Goal: Find contact information: Obtain details needed to contact an individual or organization

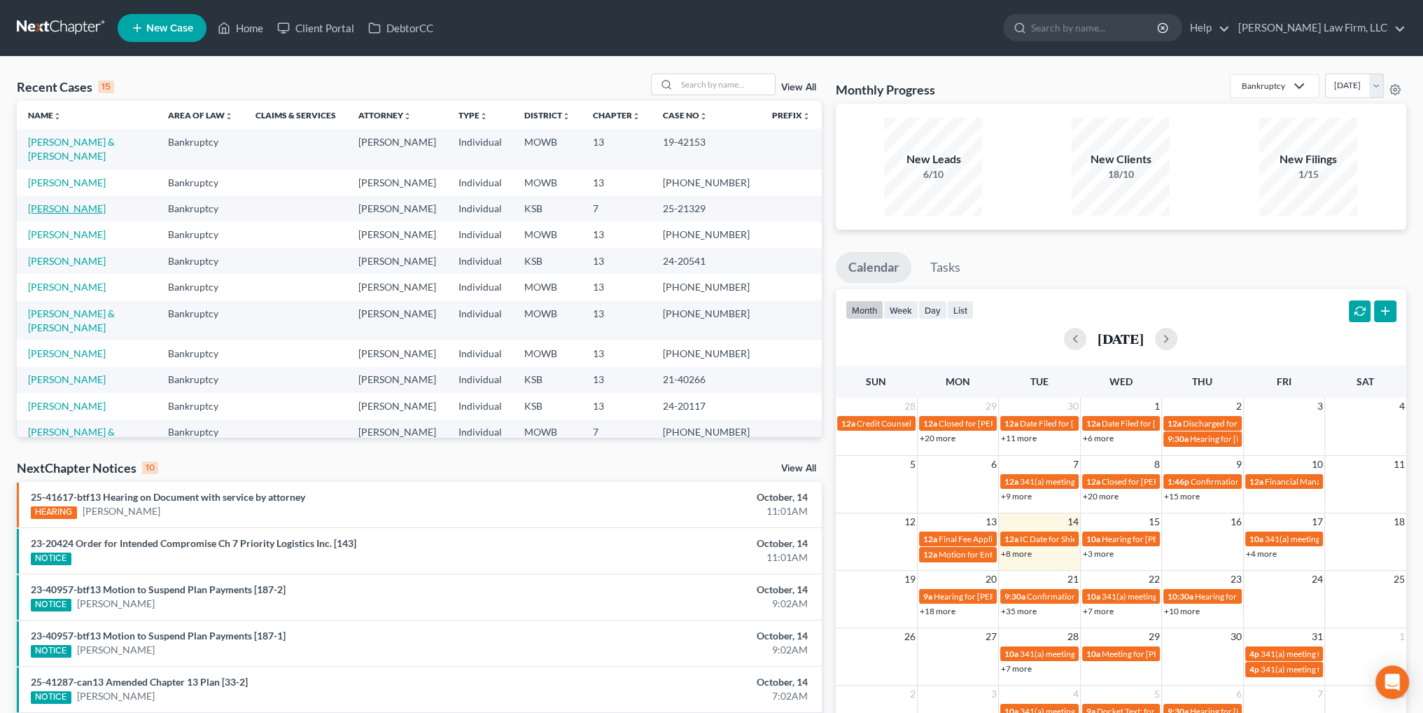
click at [65, 202] on link "Williams, Paige" at bounding box center [67, 208] width 78 height 12
select select "3"
select select "4"
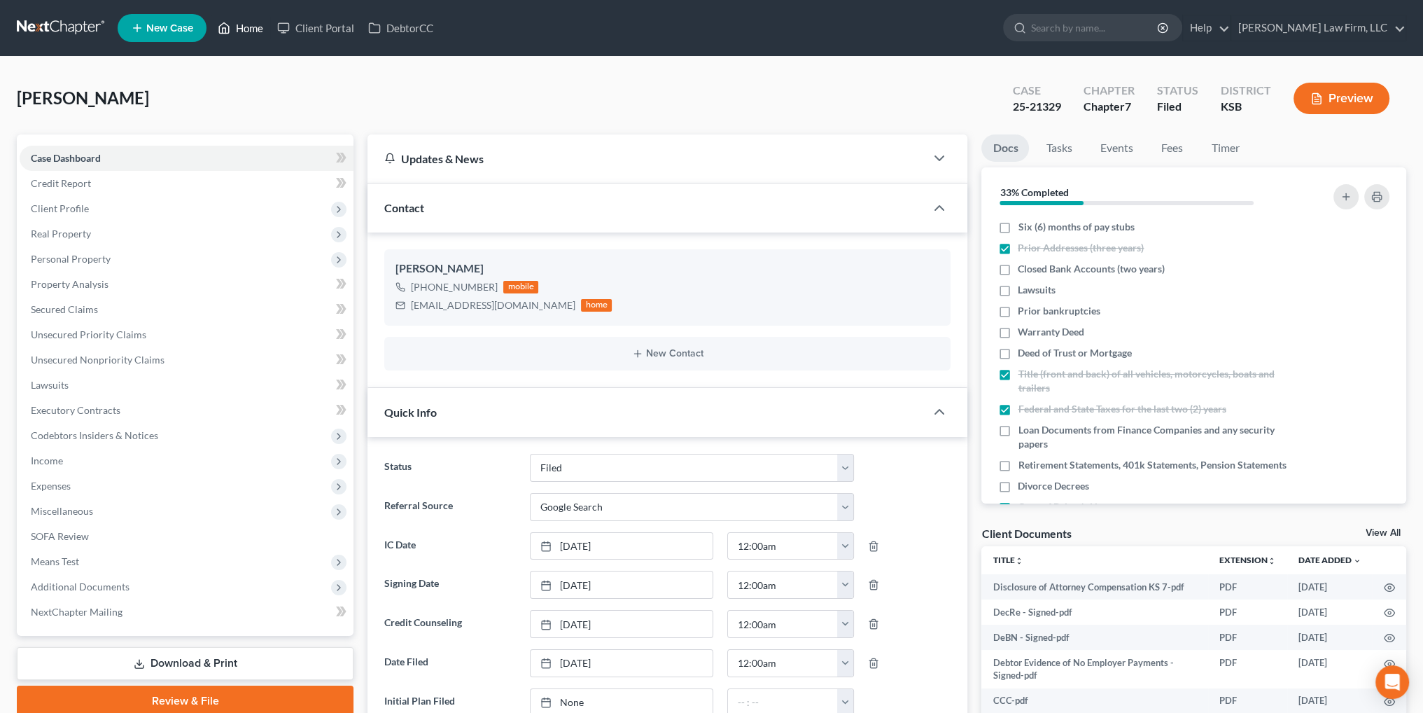
click at [222, 20] on icon at bounding box center [224, 28] width 13 height 17
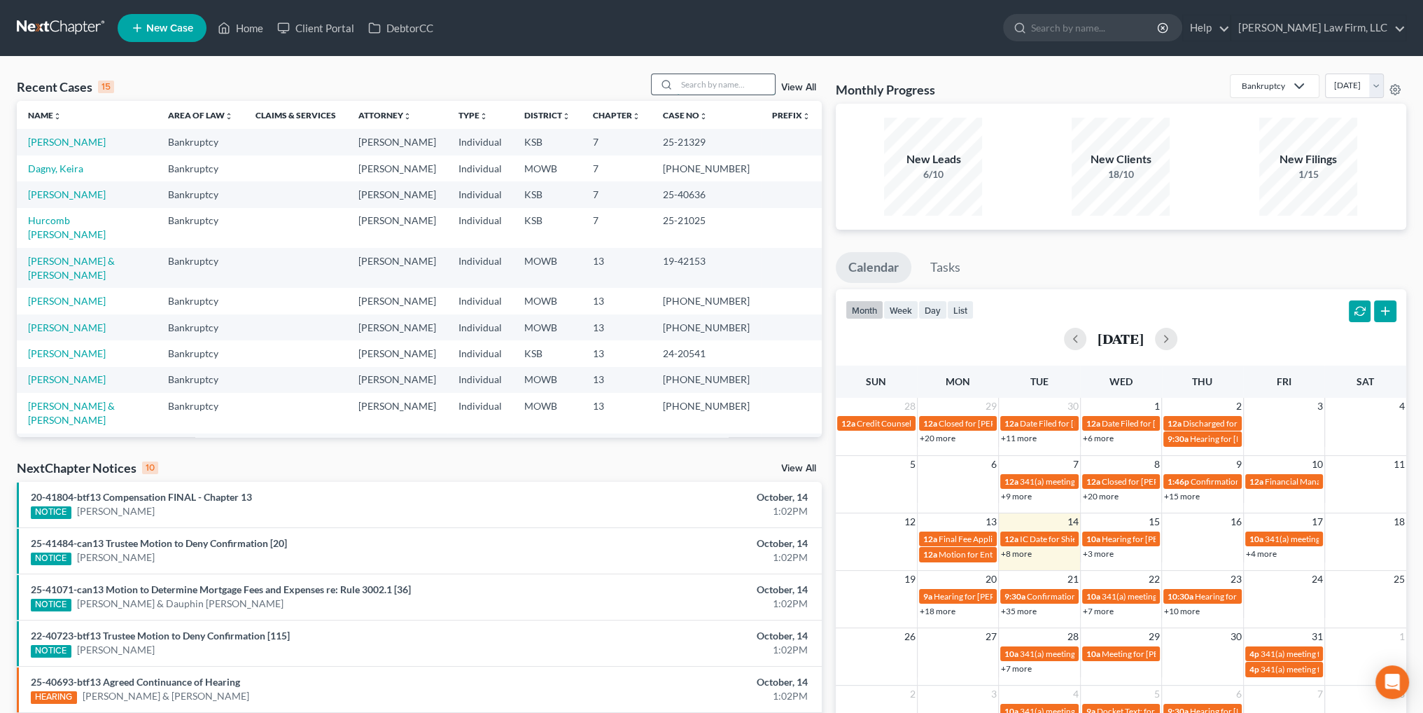
click at [720, 79] on input "search" at bounding box center [726, 84] width 98 height 20
type input "johnson"
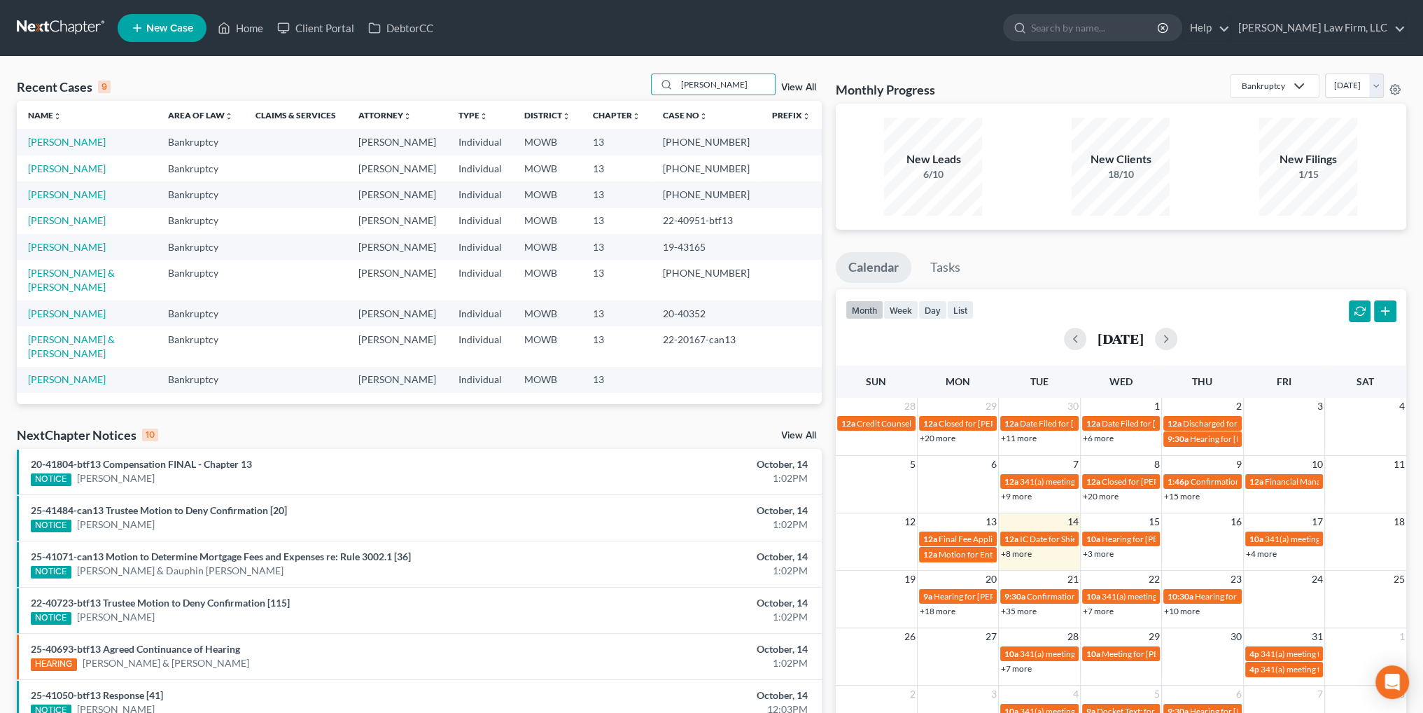
click at [57, 300] on td "Johnson, James & Jennifer" at bounding box center [87, 280] width 140 height 40
click at [57, 293] on link "Johnson, James & Jennifer" at bounding box center [71, 280] width 87 height 26
select select "4"
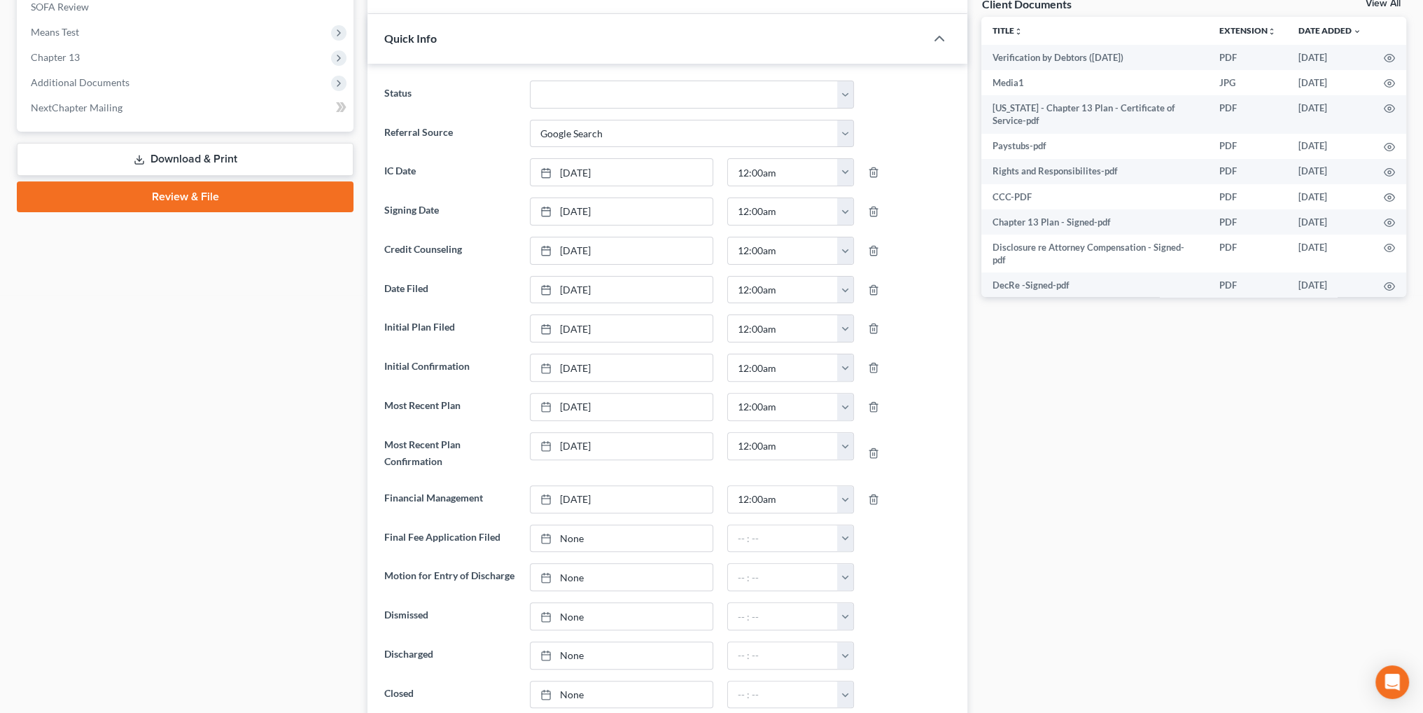
scroll to position [560, 0]
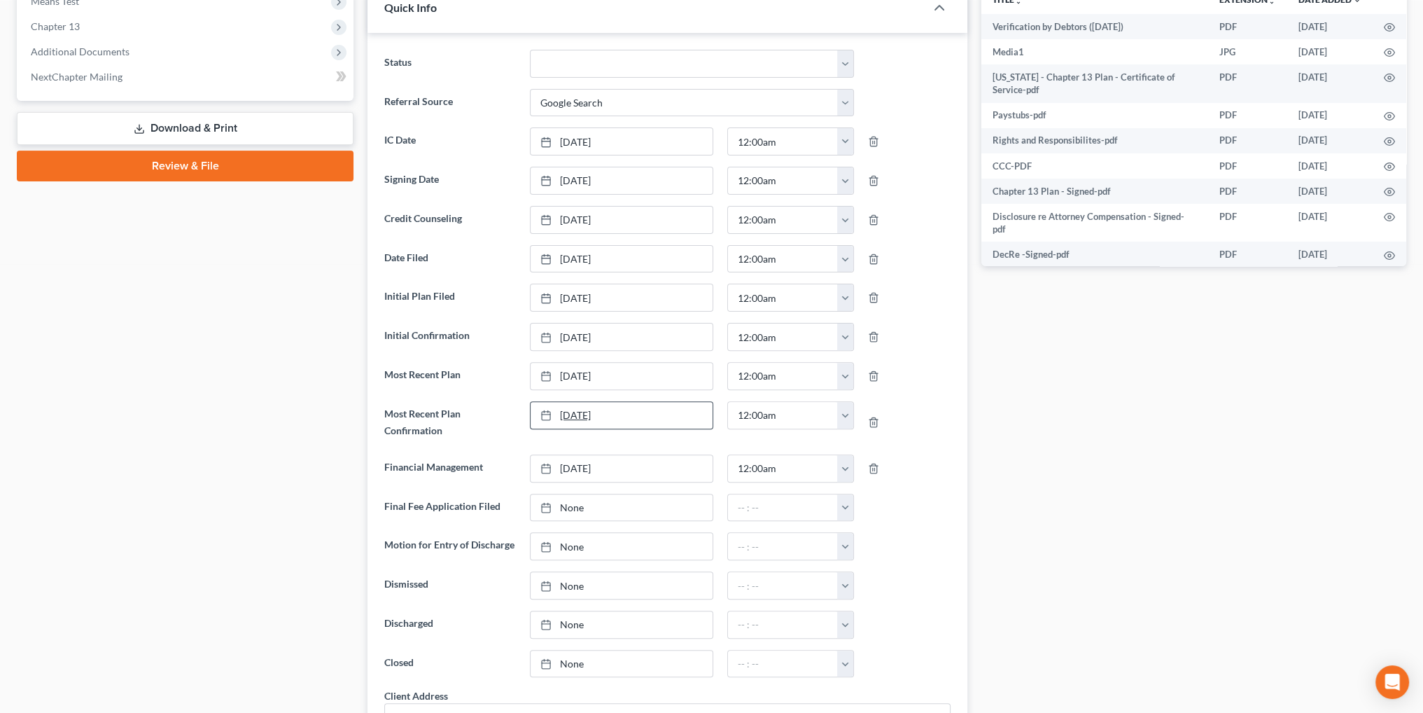
click at [573, 407] on link "5/23/2025" at bounding box center [622, 415] width 182 height 27
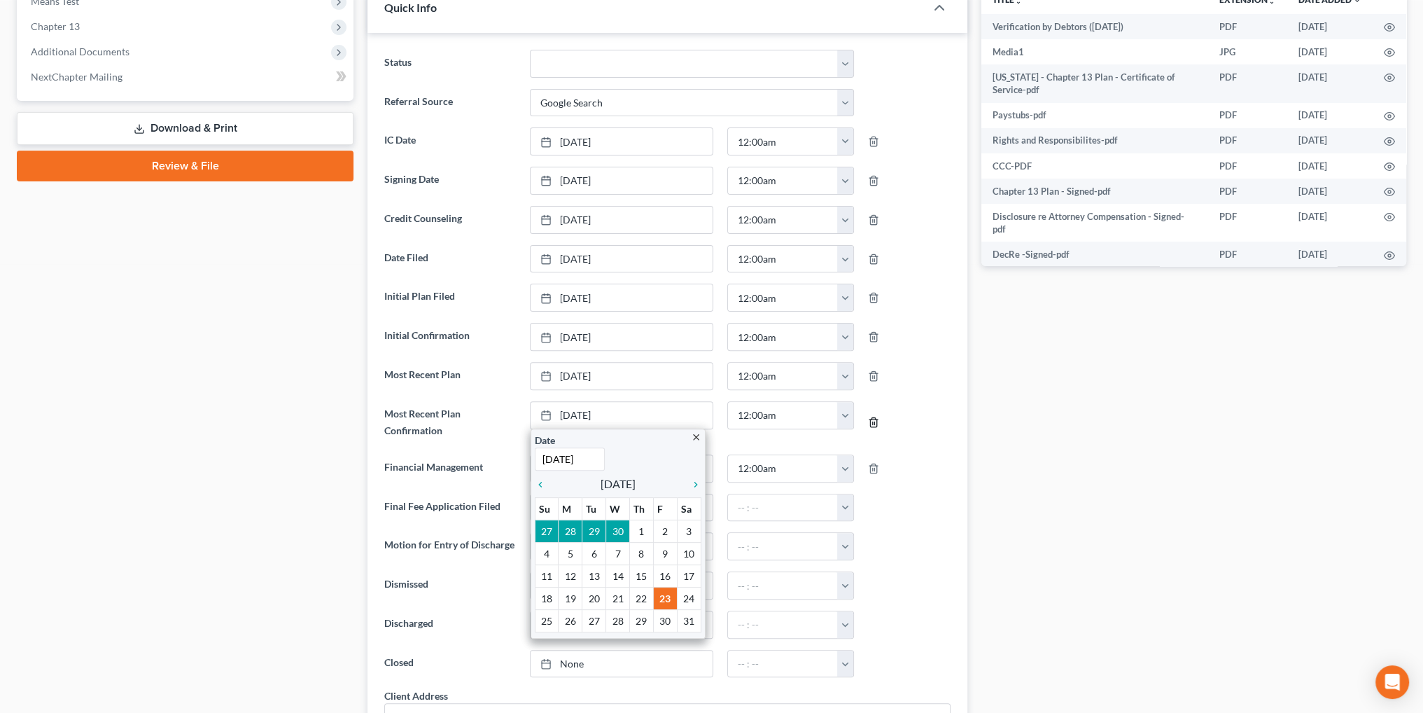
click at [875, 419] on icon "button" at bounding box center [873, 422] width 11 height 11
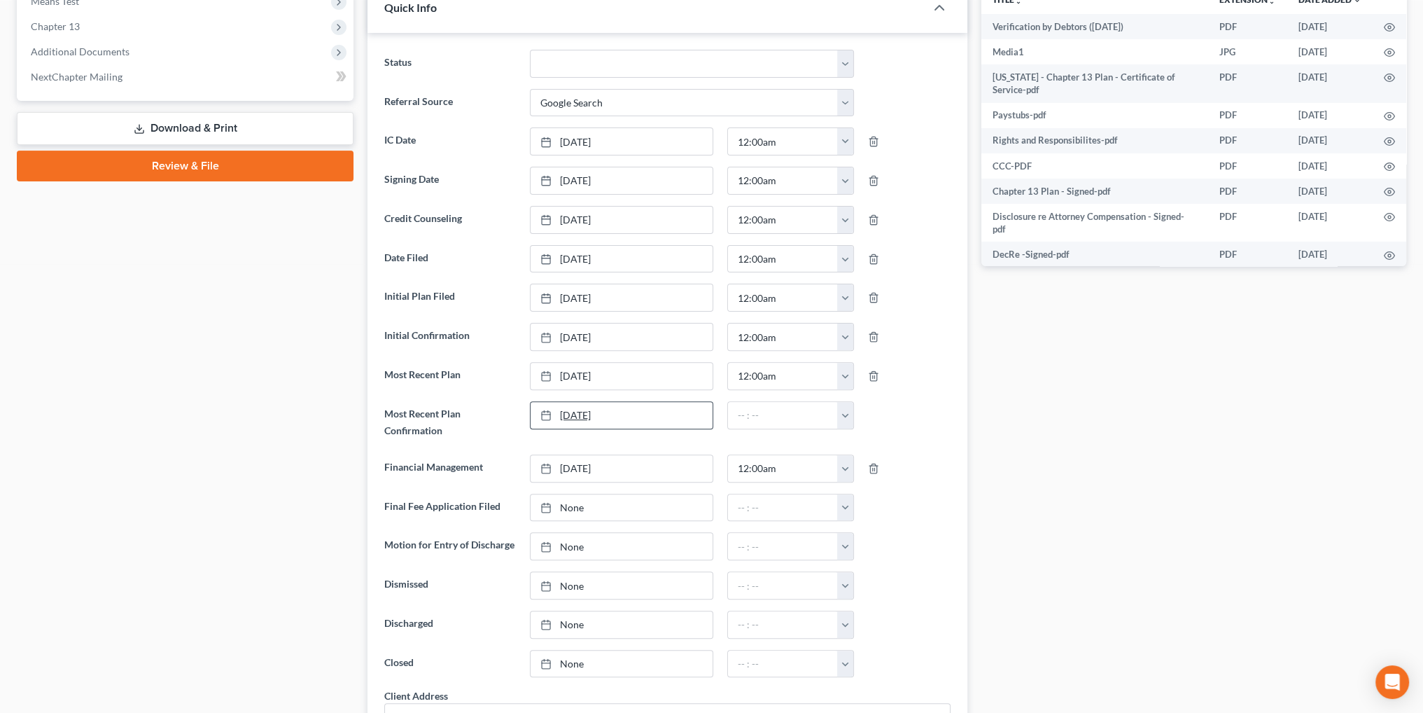
type input "10/14/2025"
click at [571, 408] on link "10/14/2025" at bounding box center [622, 415] width 182 height 27
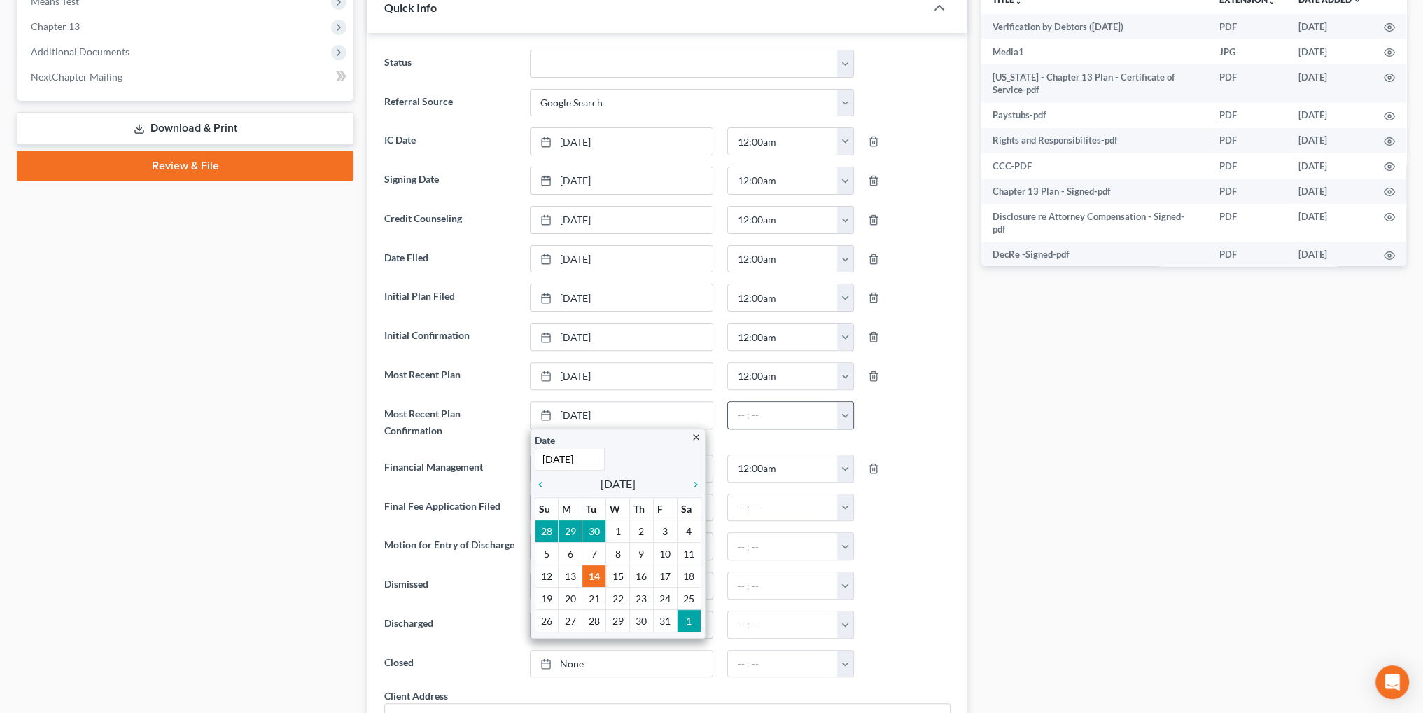
click at [840, 410] on button "button" at bounding box center [845, 415] width 16 height 27
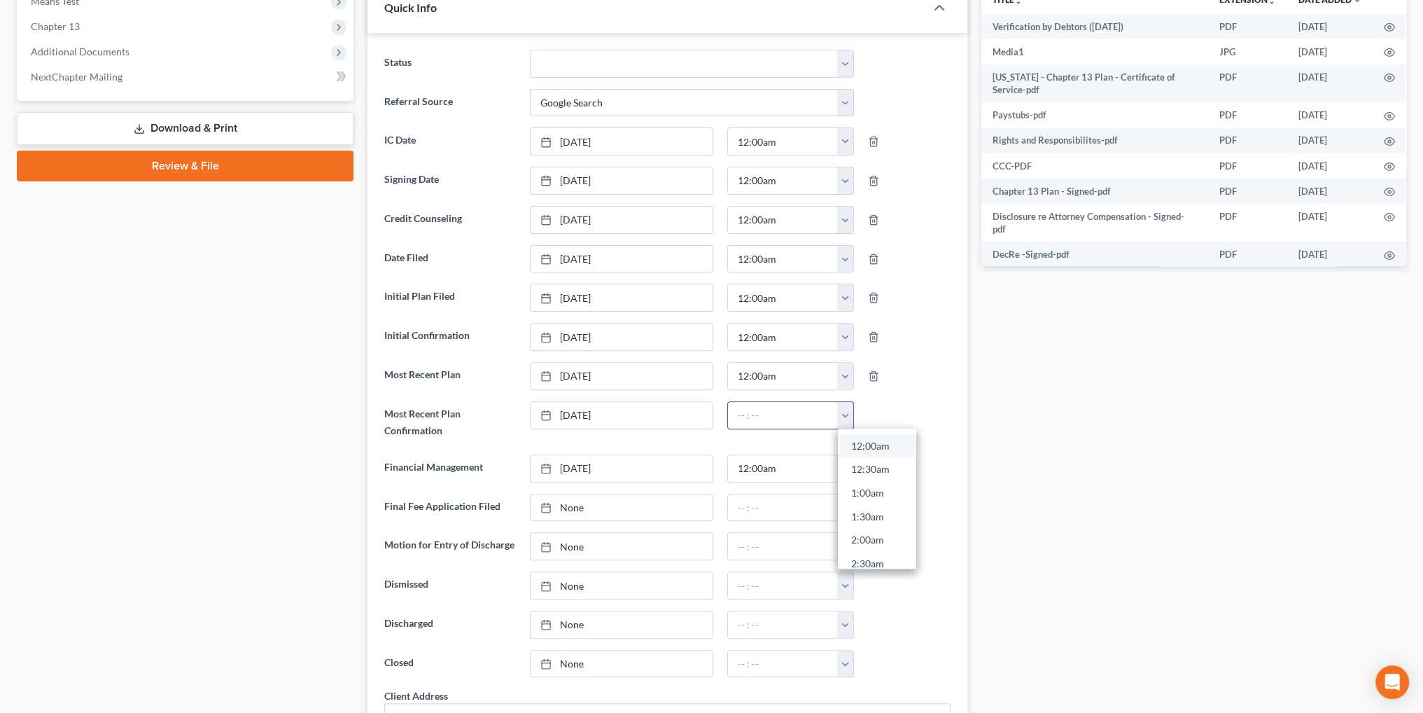
click at [862, 442] on link "12:00am" at bounding box center [877, 446] width 78 height 24
type input "12:00am"
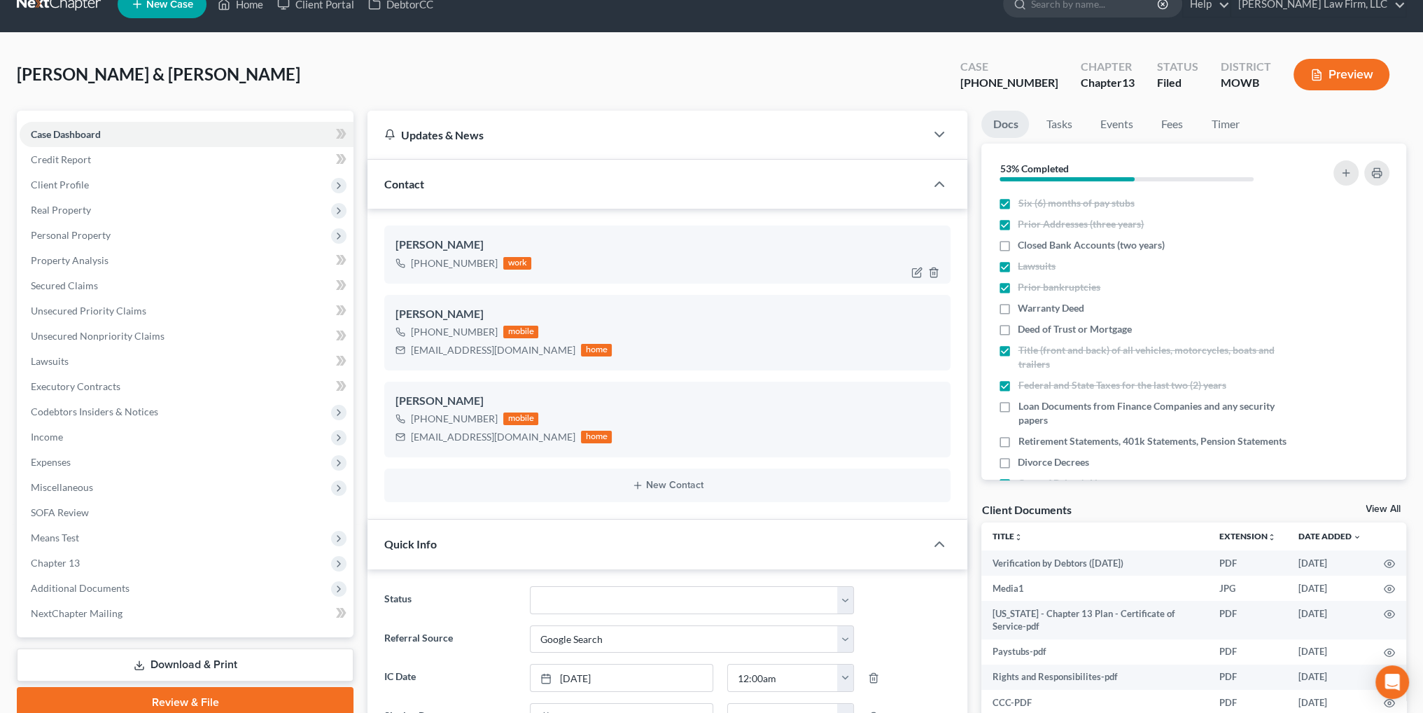
scroll to position [0, 0]
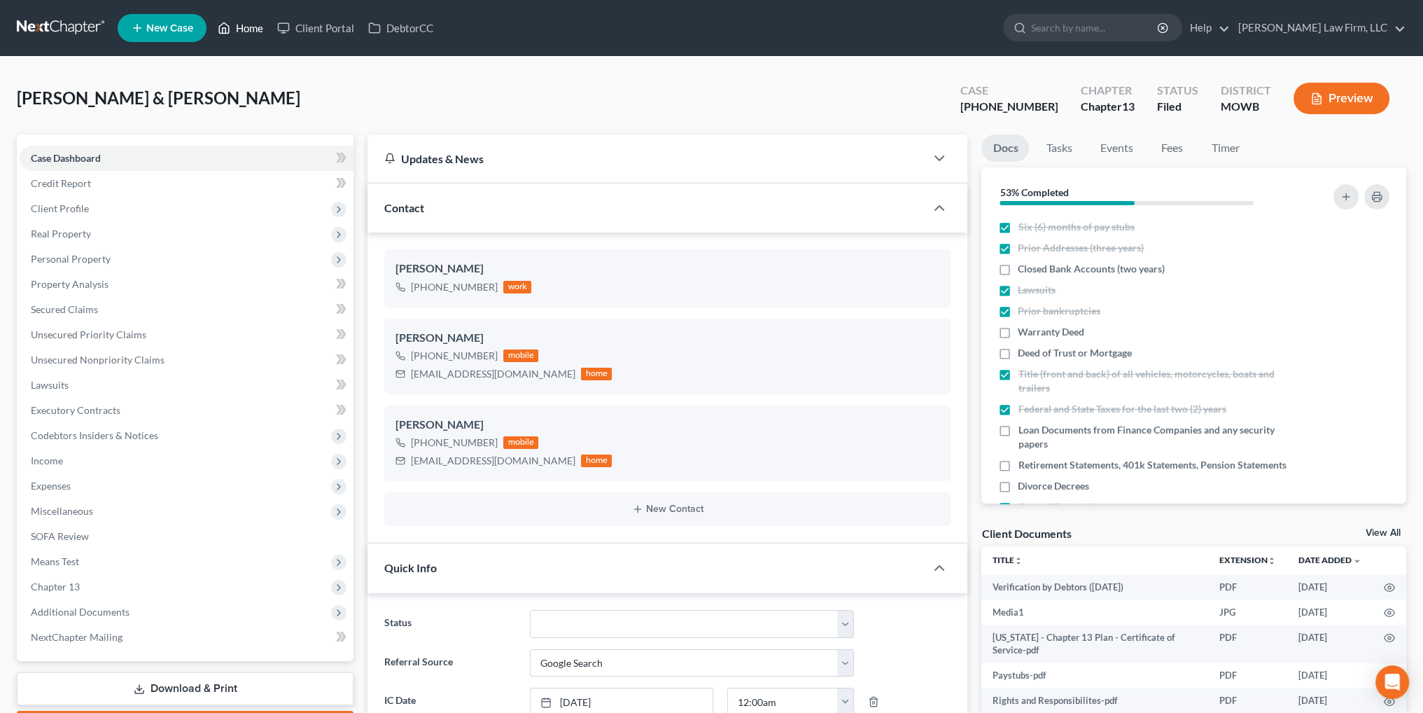
click at [258, 26] on link "Home" at bounding box center [241, 27] width 60 height 25
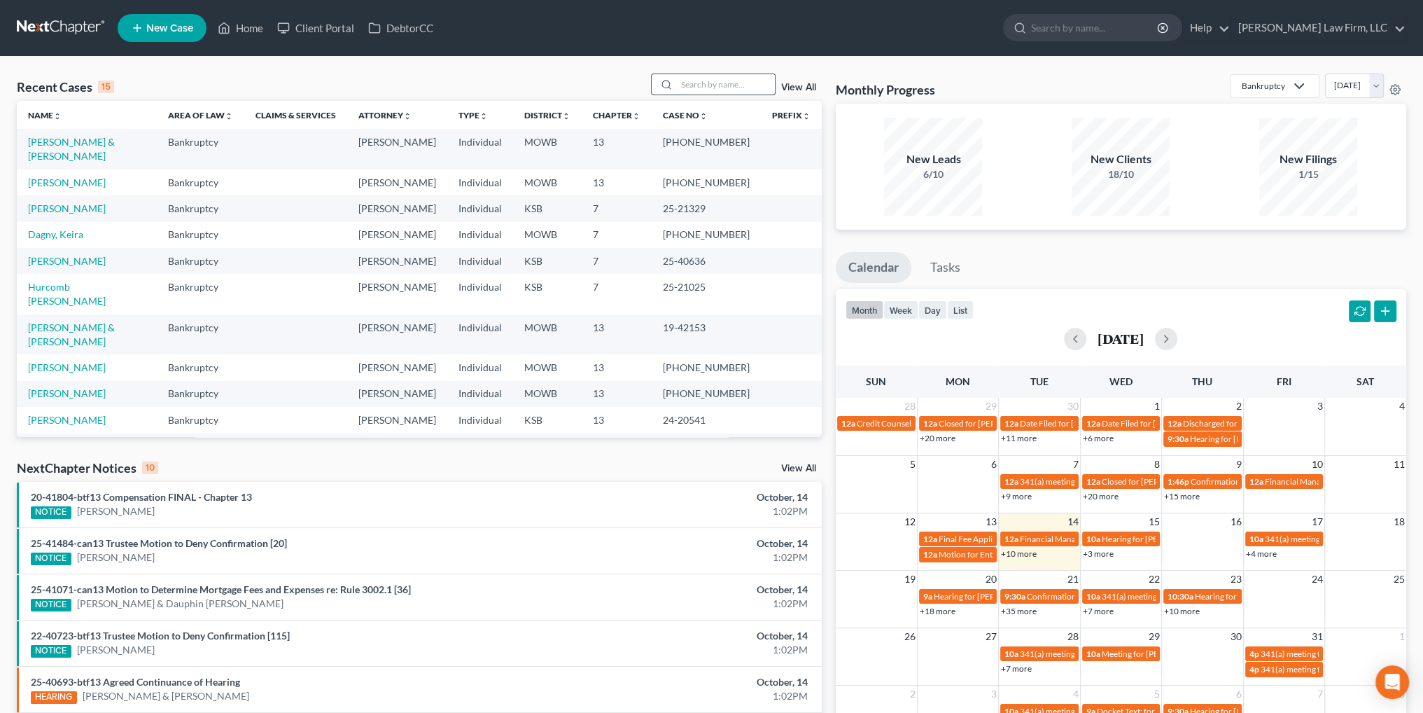
click at [728, 88] on input "search" at bounding box center [726, 84] width 98 height 20
type input "u"
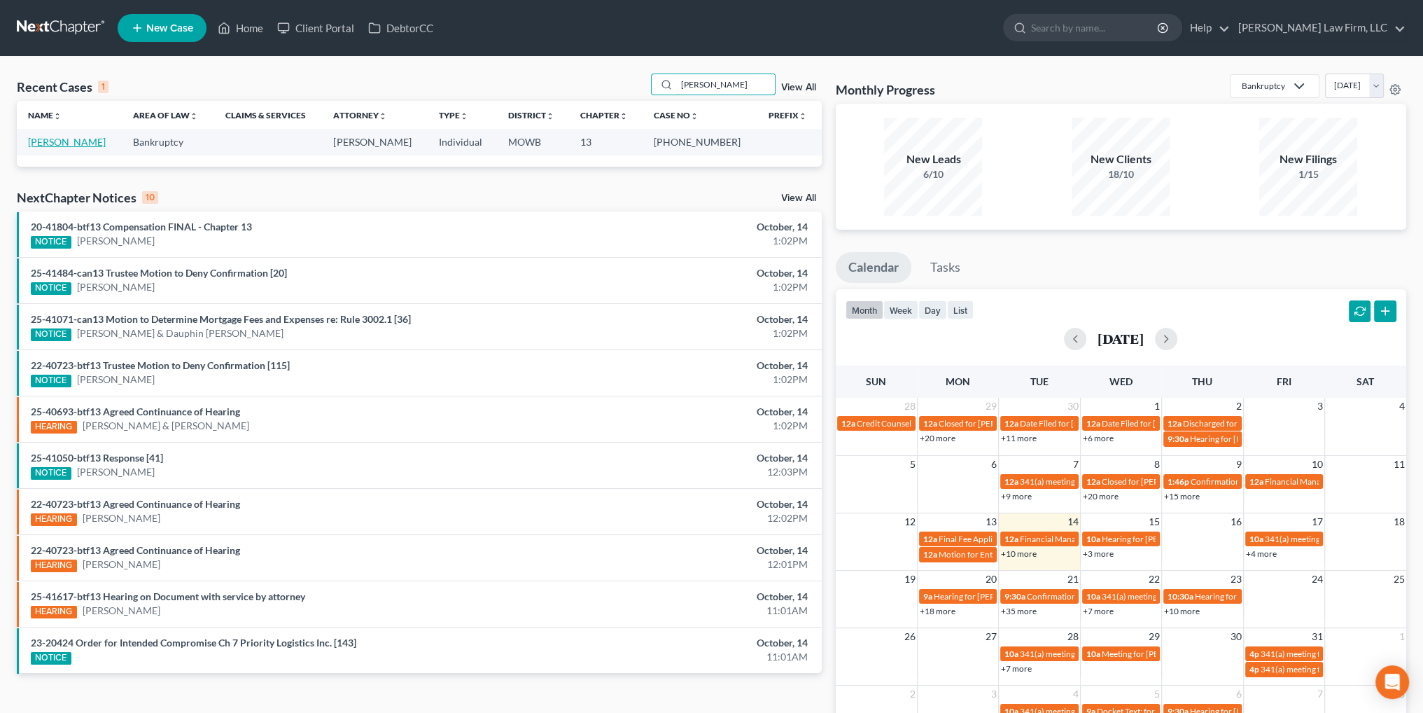
type input "sudduth"
click at [57, 141] on link "Sudduth, Mitchell" at bounding box center [67, 142] width 78 height 12
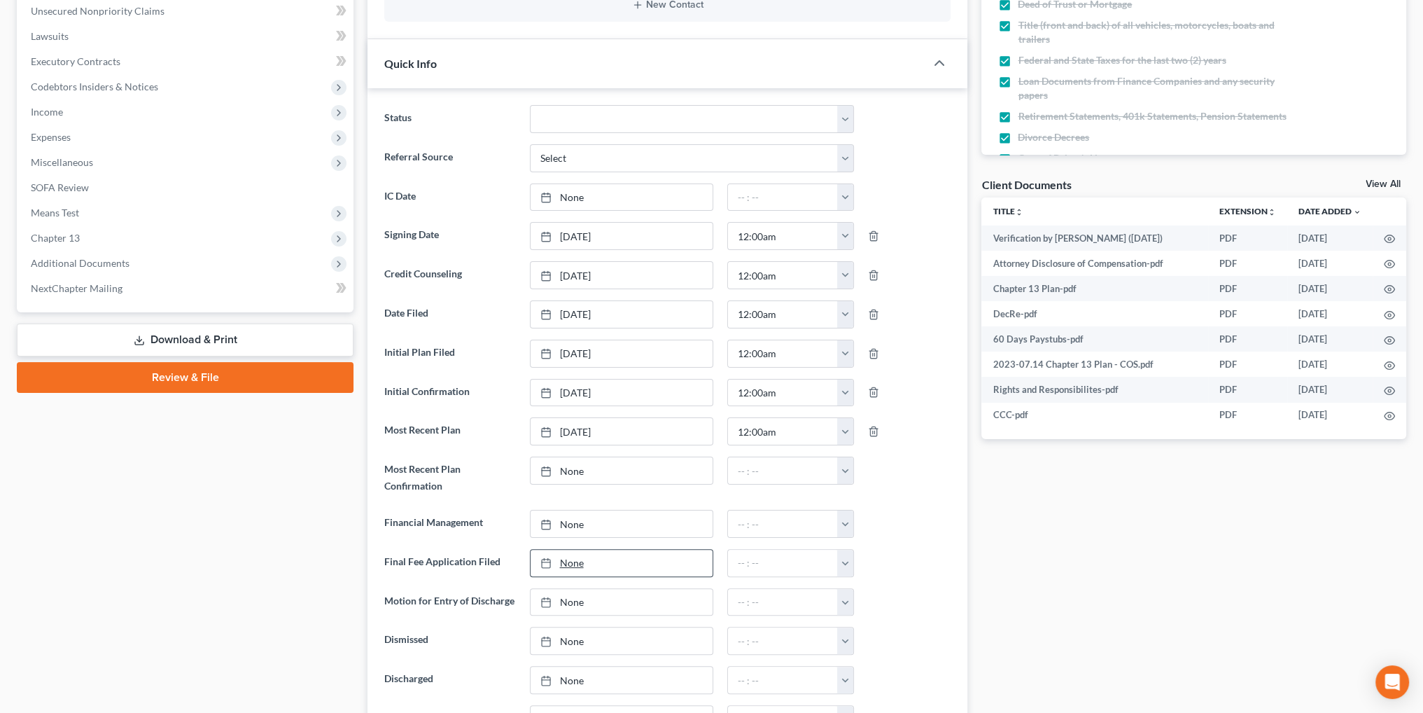
scroll to position [10360, 0]
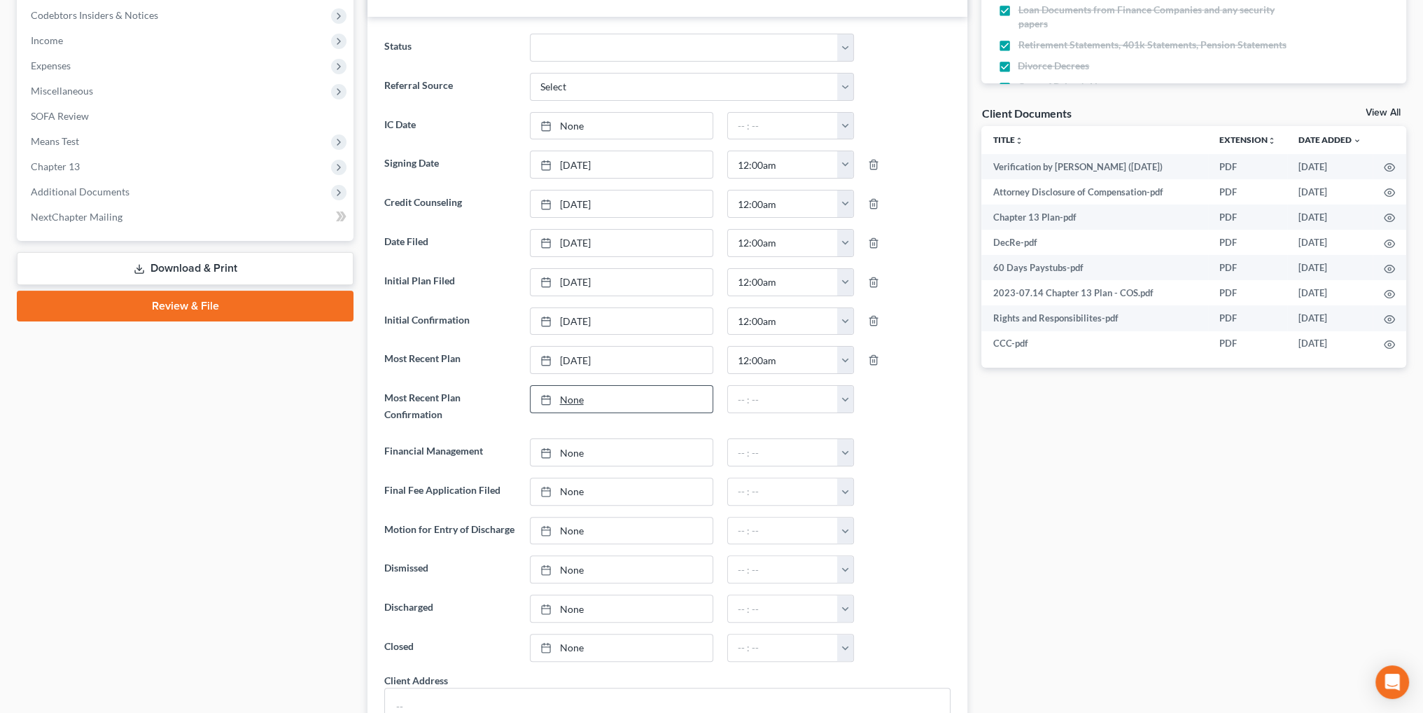
click at [572, 393] on link "None" at bounding box center [622, 399] width 182 height 27
type input "10/14/2025"
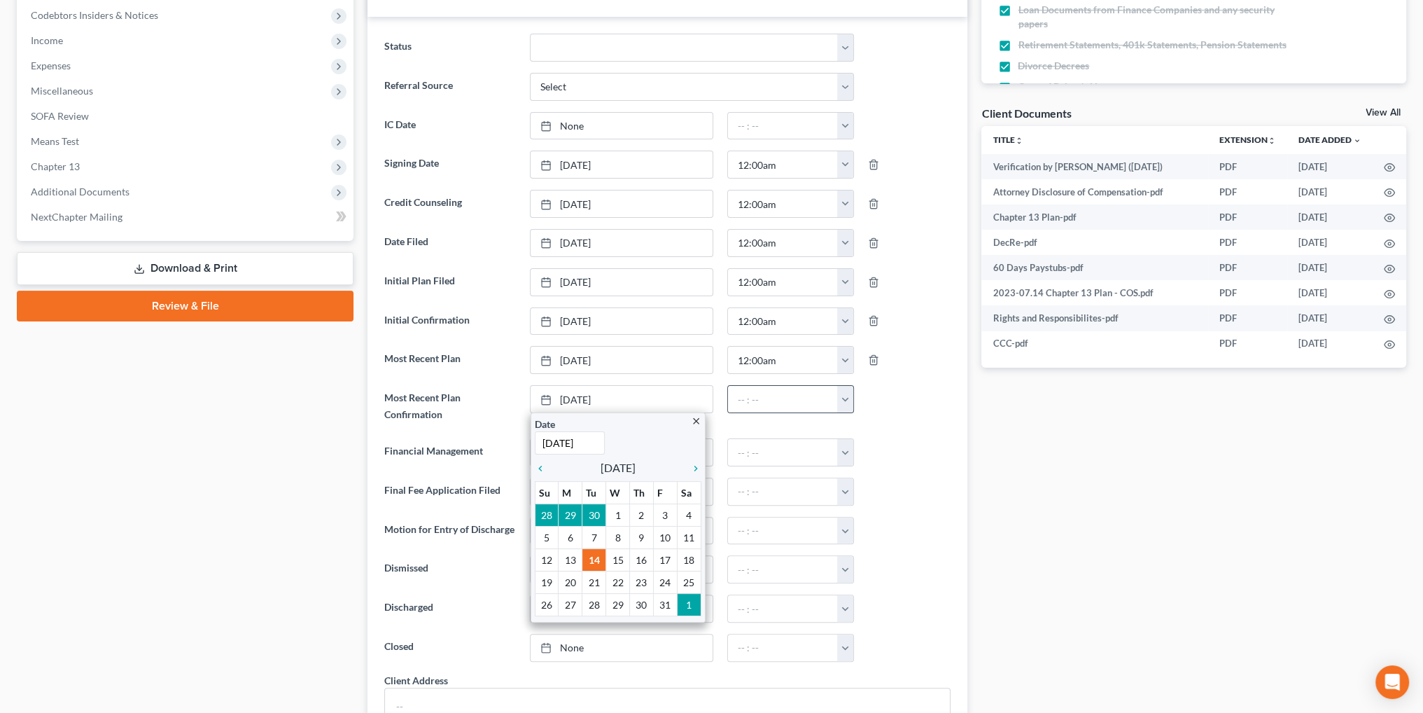
click at [845, 400] on button "button" at bounding box center [845, 399] width 16 height 27
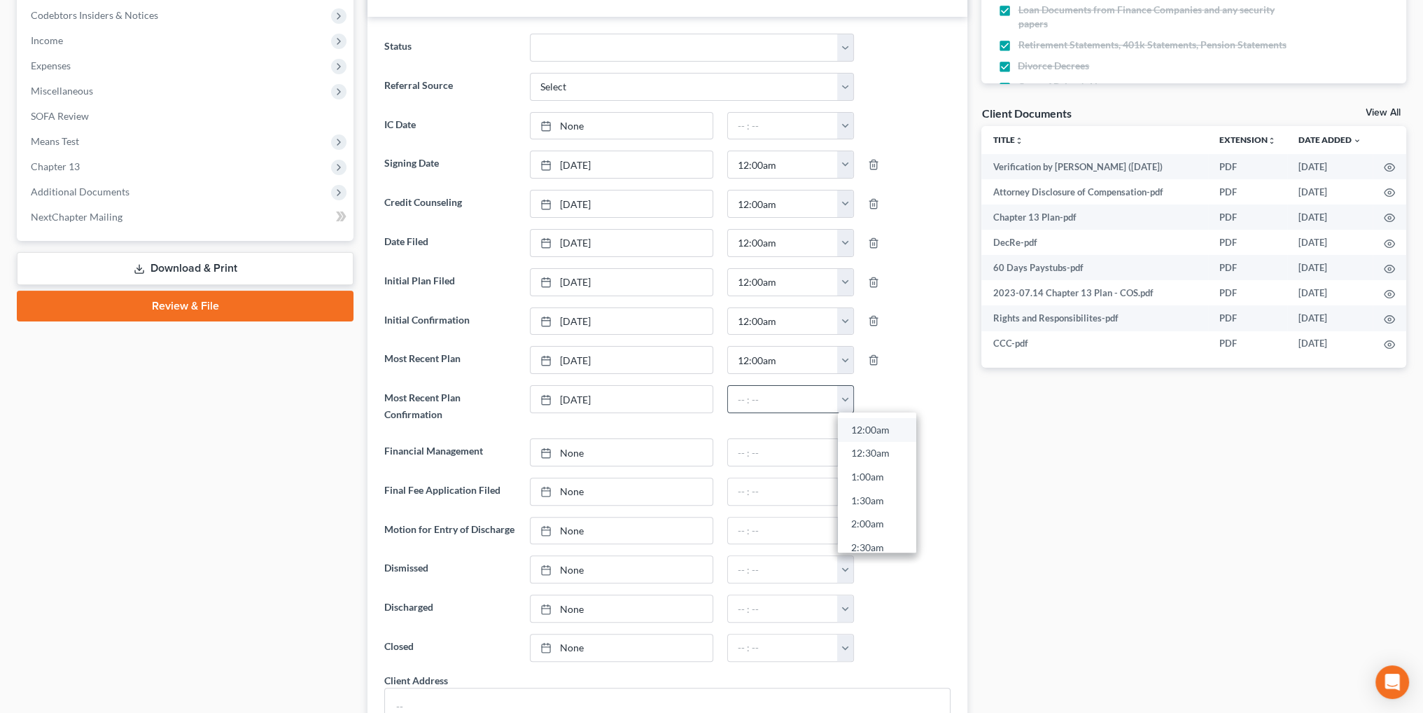
click at [864, 425] on link "12:00am" at bounding box center [877, 430] width 78 height 24
type input "12:00am"
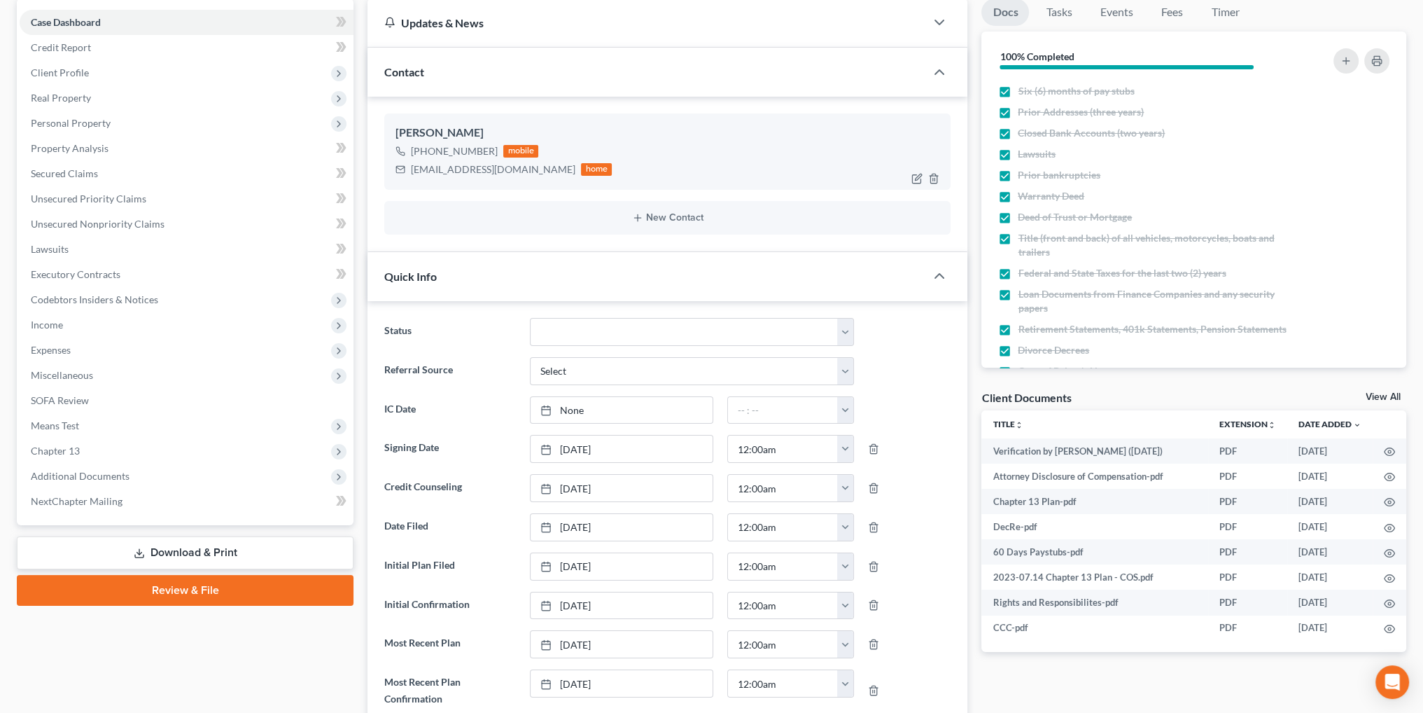
scroll to position [0, 0]
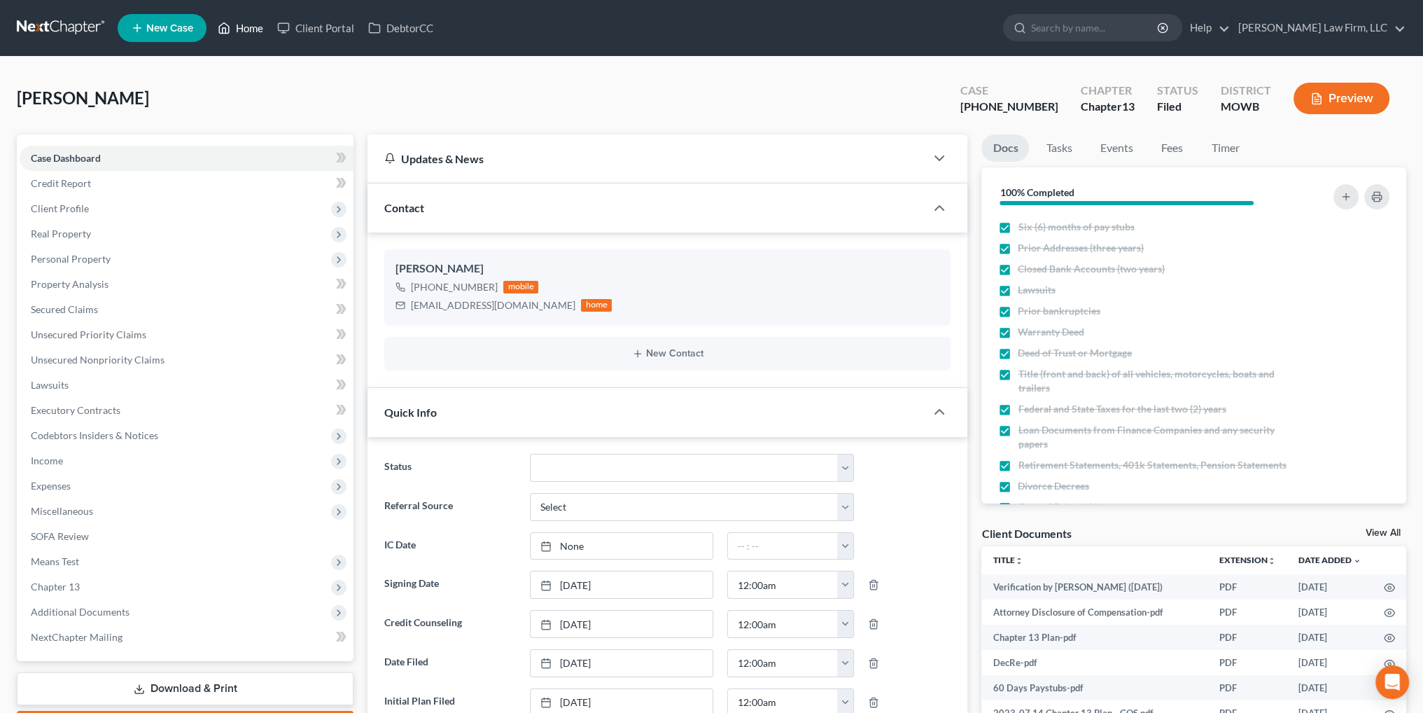
click at [252, 28] on link "Home" at bounding box center [241, 27] width 60 height 25
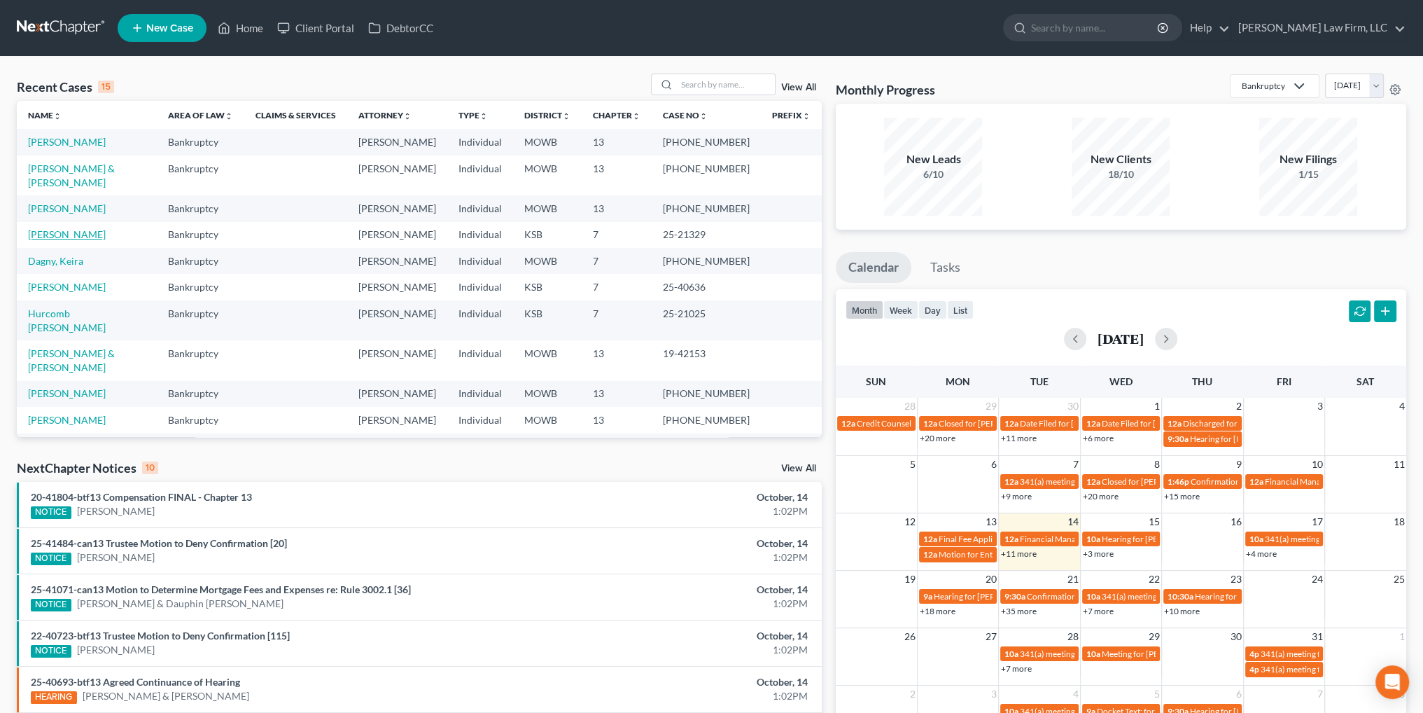
click at [64, 228] on link "Williams, Paige" at bounding box center [67, 234] width 78 height 12
select select "3"
select select "4"
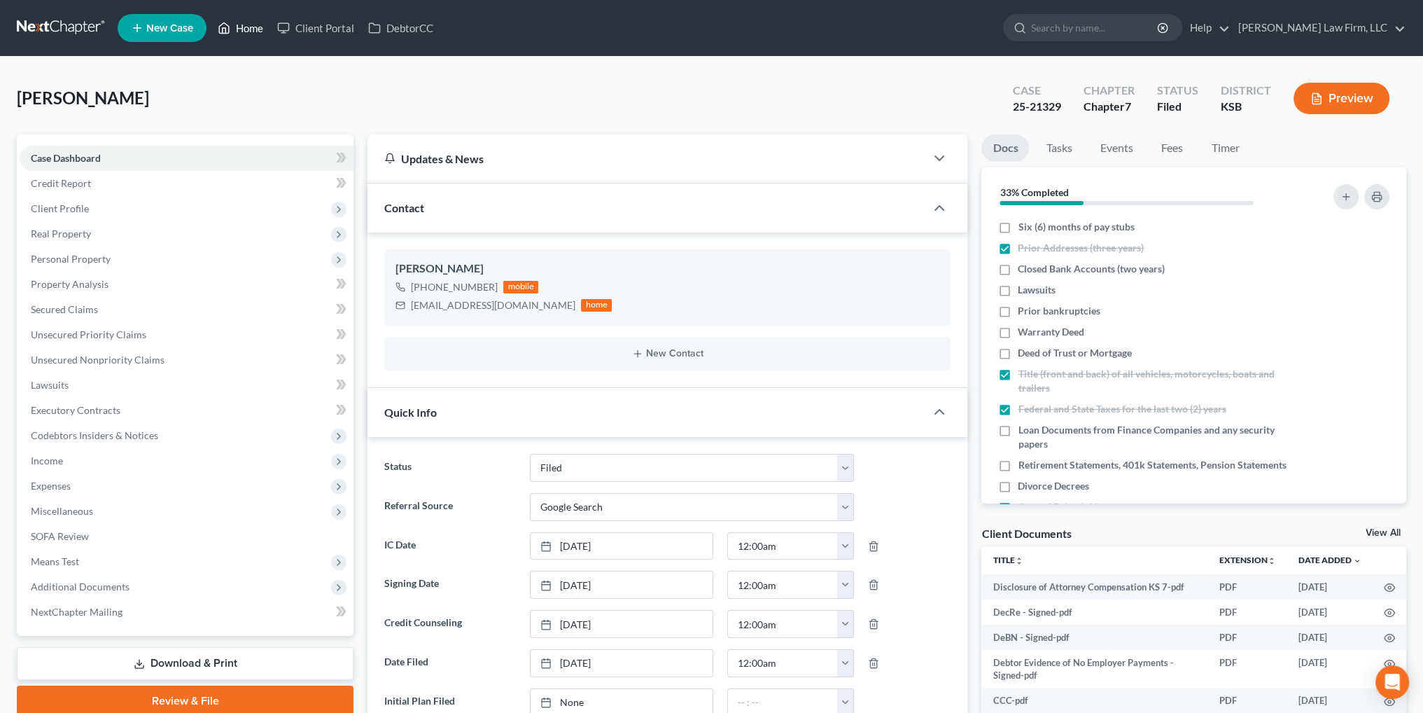
click at [243, 23] on link "Home" at bounding box center [241, 27] width 60 height 25
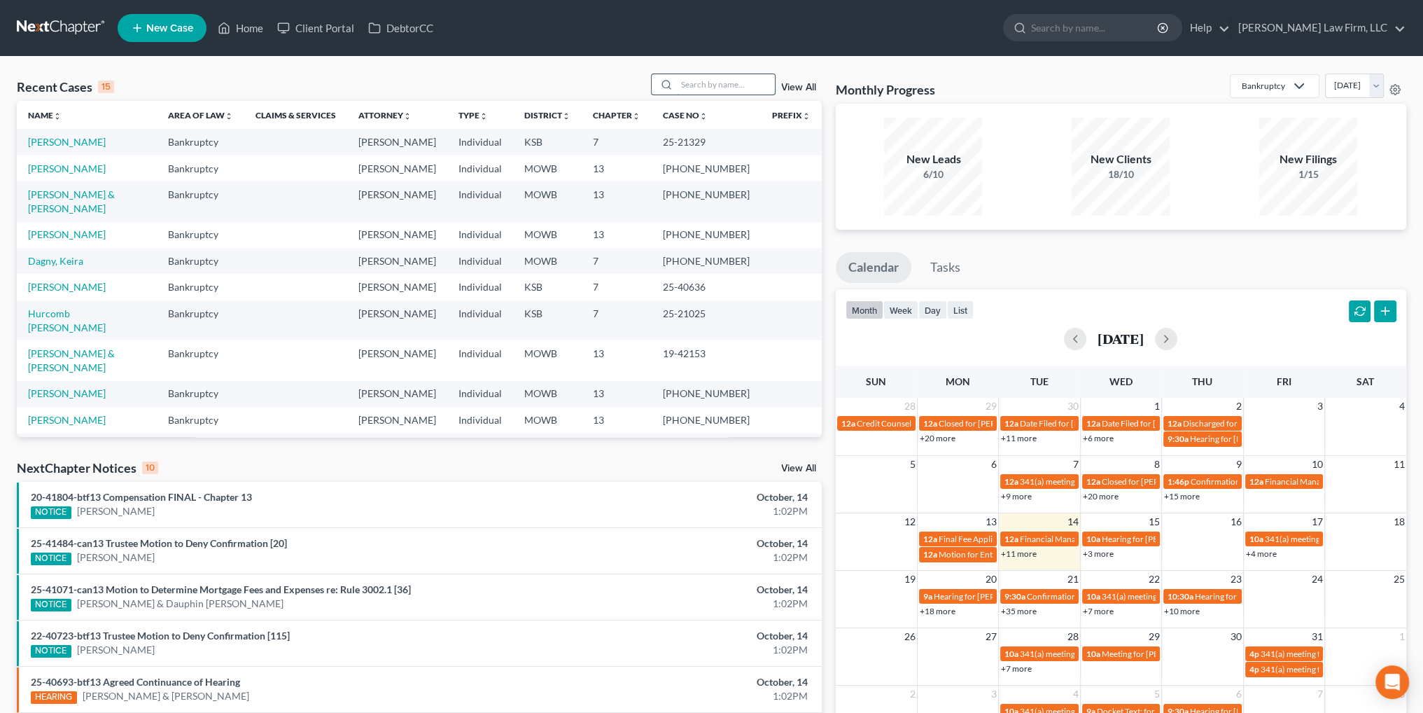
click at [713, 83] on input "search" at bounding box center [726, 84] width 98 height 20
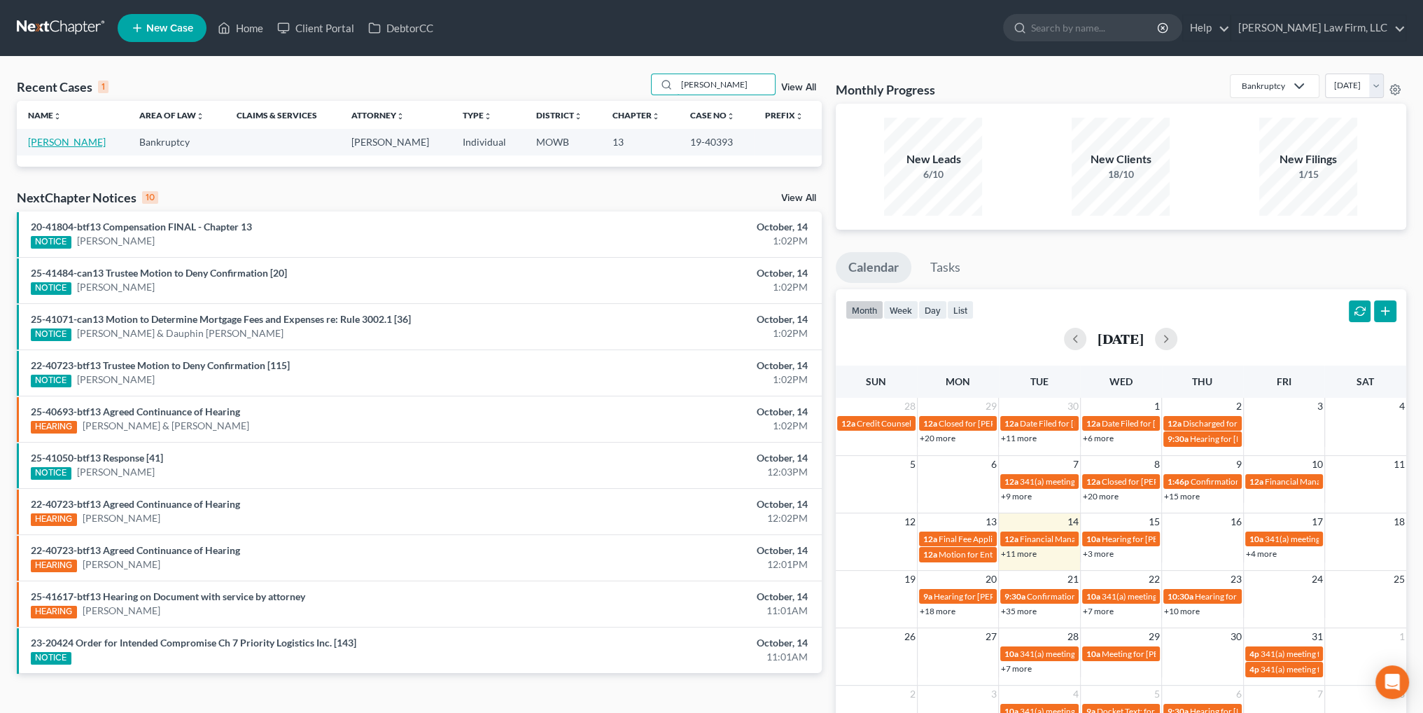
type input "shelly"
click at [40, 141] on link "Shelly, Gary" at bounding box center [67, 142] width 78 height 12
select select "0"
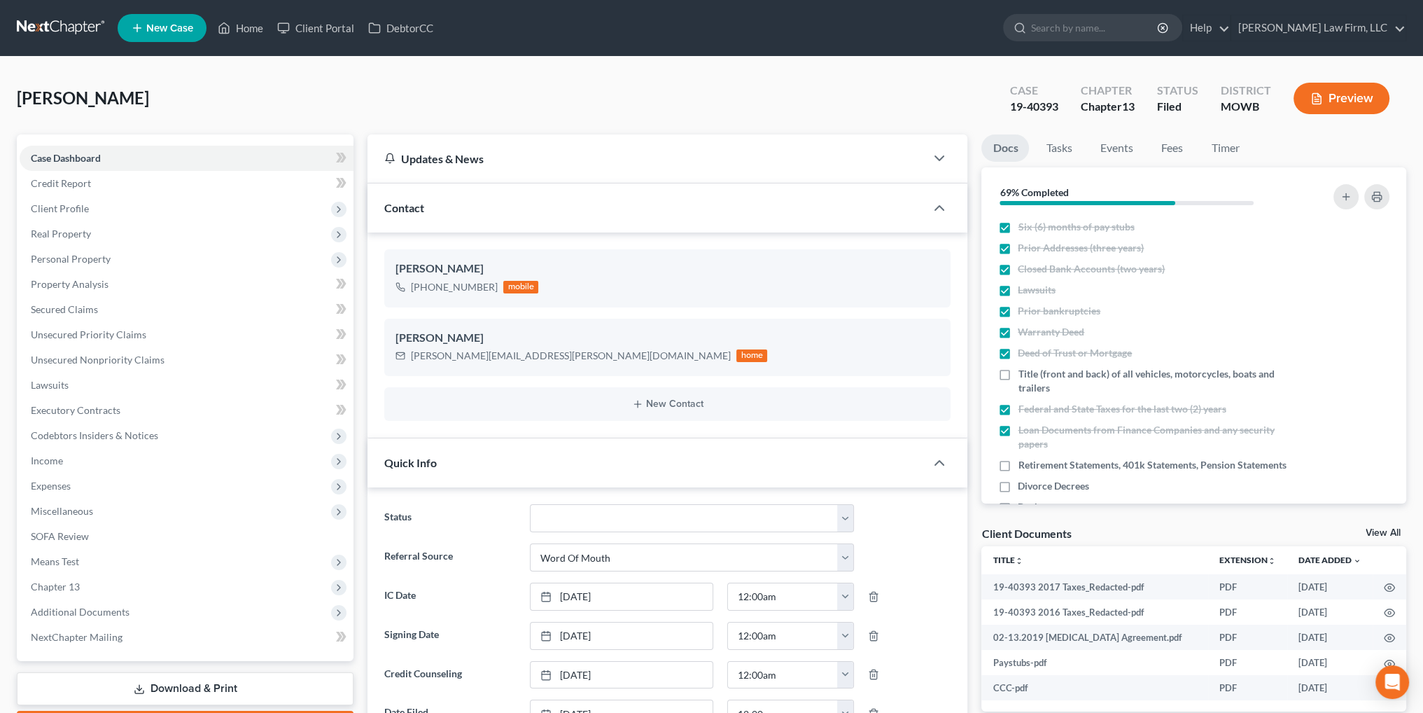
scroll to position [4417, 0]
drag, startPoint x: 515, startPoint y: 358, endPoint x: 420, endPoint y: 360, distance: 94.5
click at [413, 364] on div "Gary Shelly gary.l.shelly@gmail.com home" at bounding box center [667, 347] width 566 height 57
copy div "gary.l.shelly@gmail.com"
click at [48, 205] on span "Client Profile" at bounding box center [60, 208] width 58 height 12
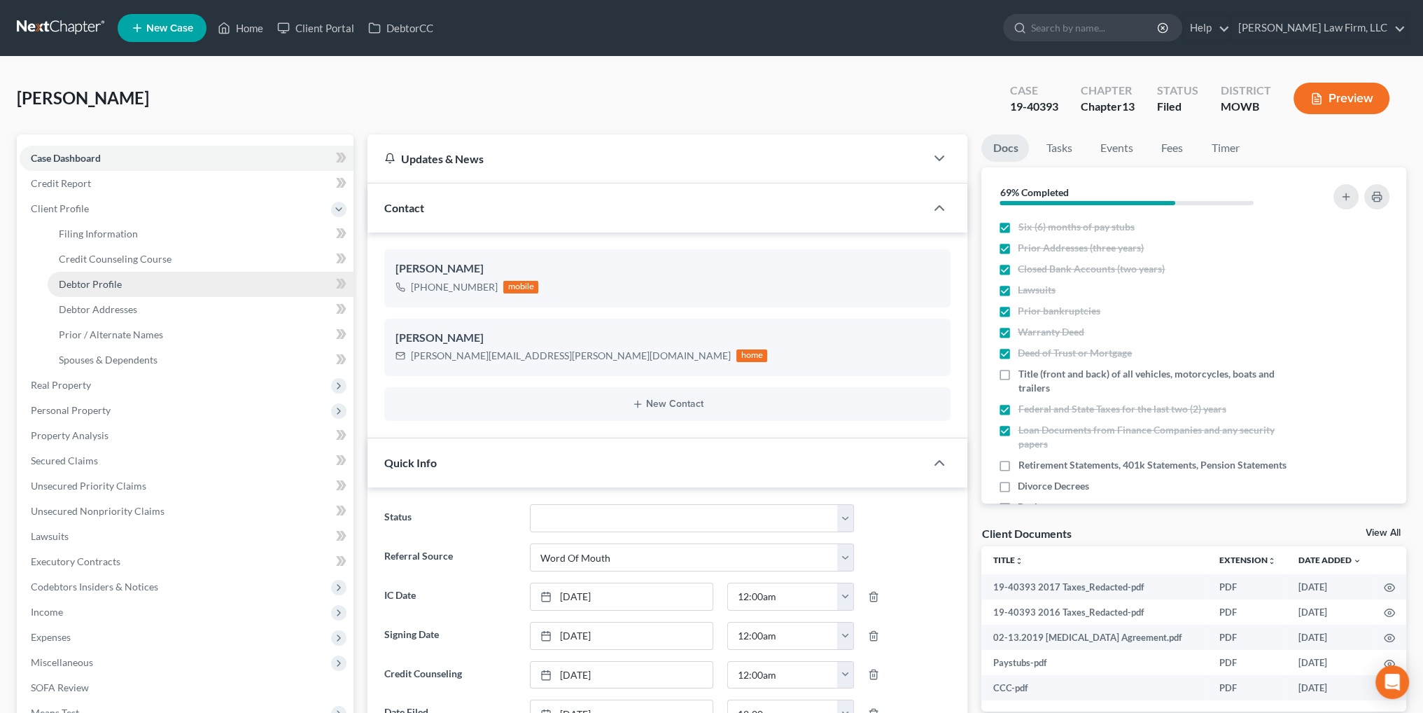
click at [86, 280] on span "Debtor Profile" at bounding box center [90, 284] width 63 height 12
select select "0"
select select "1"
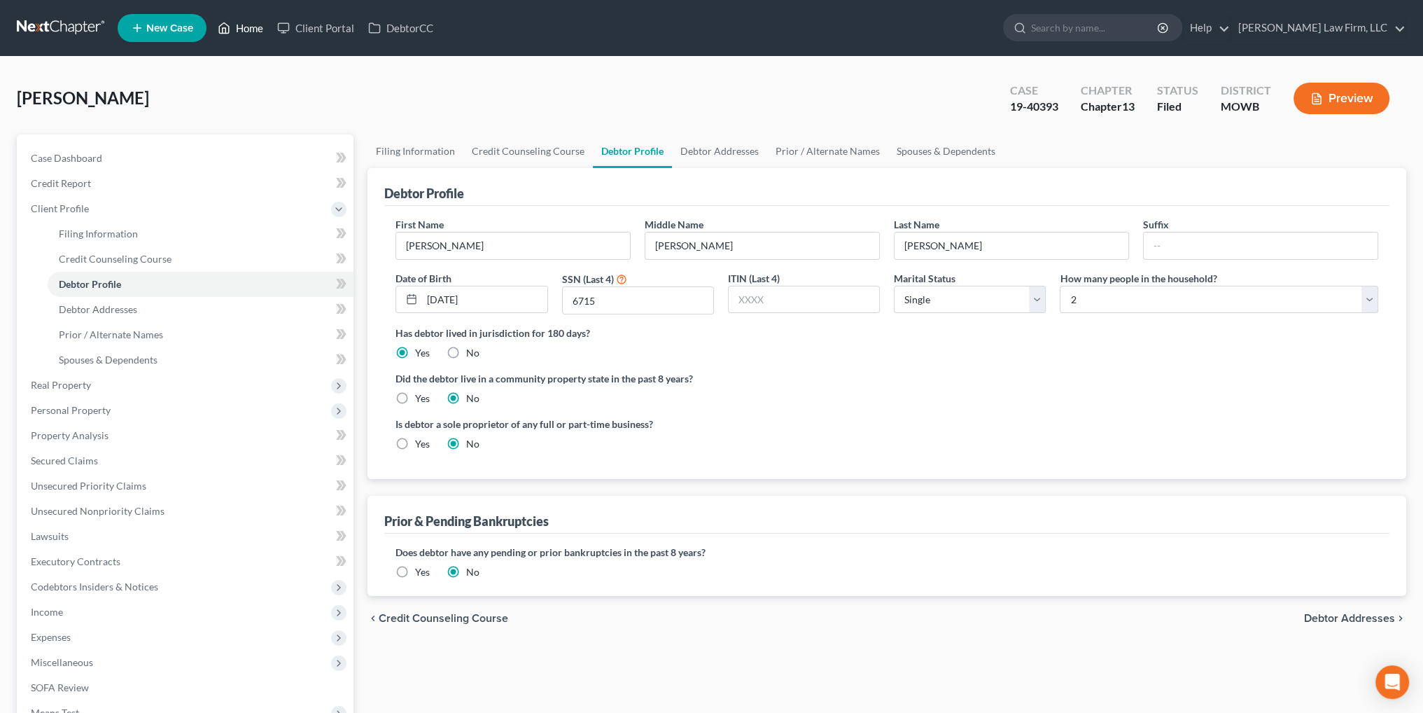
click at [246, 27] on link "Home" at bounding box center [241, 27] width 60 height 25
radio input "true"
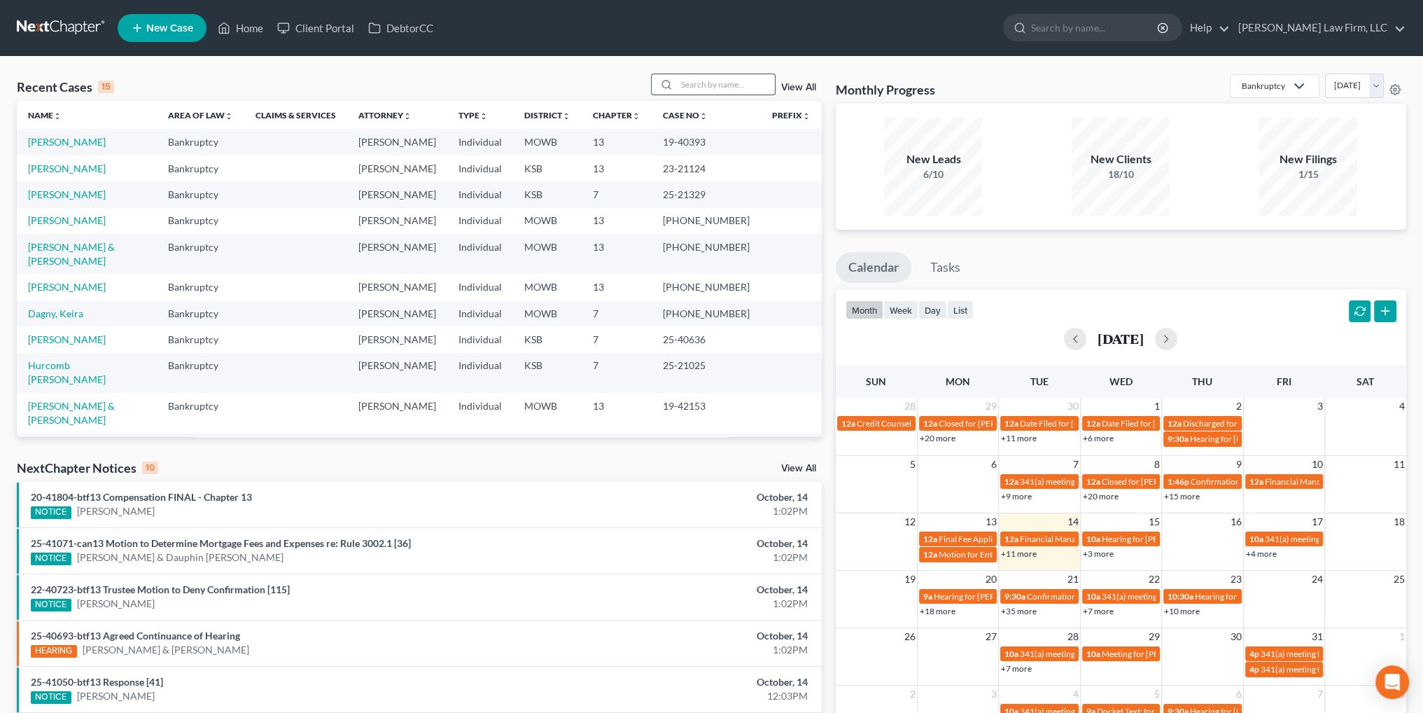
click at [699, 83] on input "search" at bounding box center [726, 84] width 98 height 20
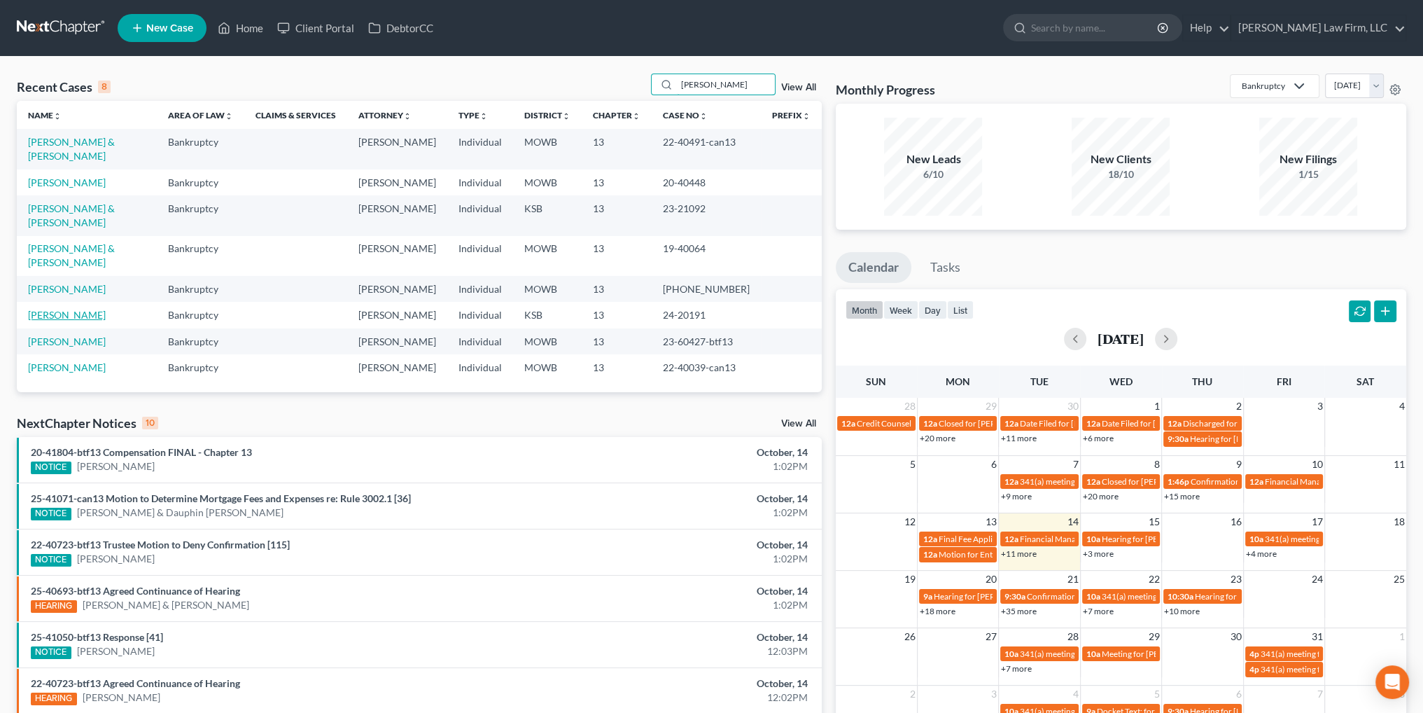
type input "smith"
click at [48, 309] on link "Smith, Nolan" at bounding box center [67, 315] width 78 height 12
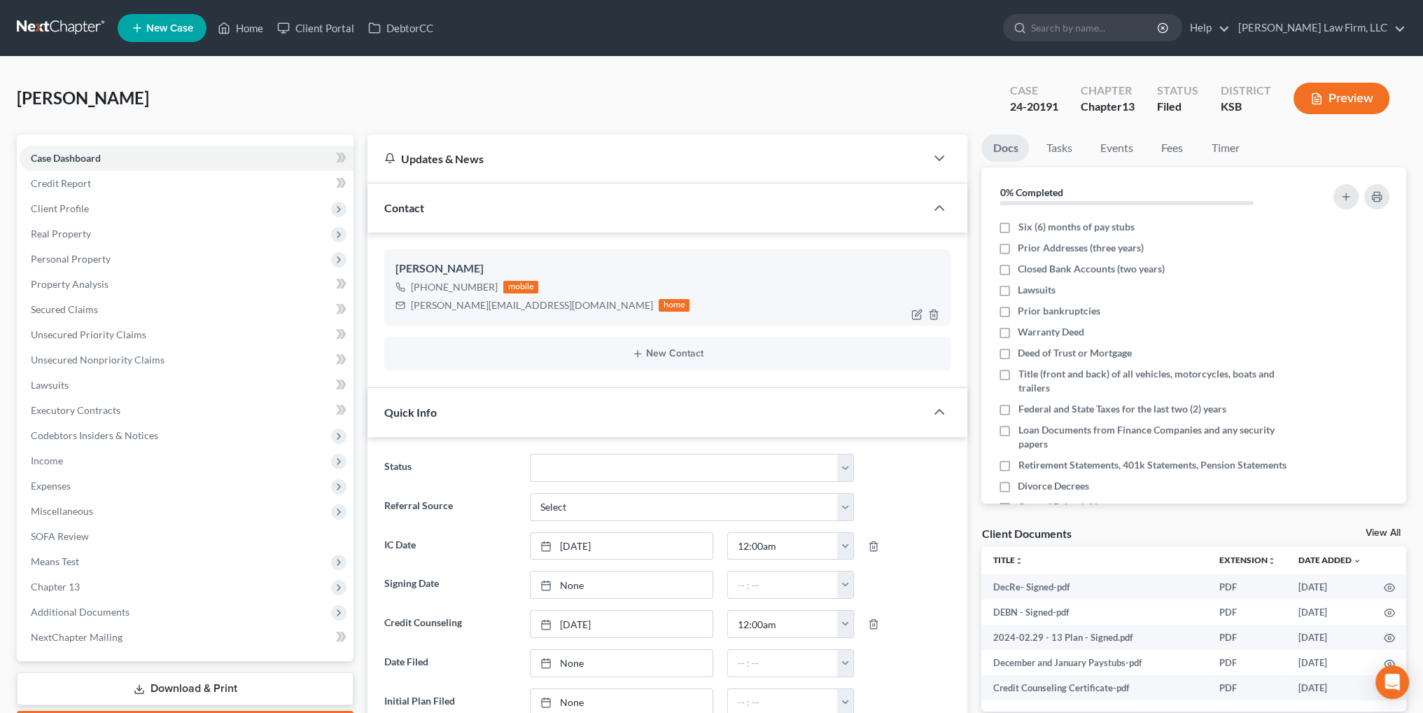
scroll to position [1856, 0]
drag, startPoint x: 521, startPoint y: 305, endPoint x: 410, endPoint y: 315, distance: 111.8
click at [410, 315] on div "Nolan Smith +1 (913) 283-1159 mobile smith.nolan1@yahoo.com home" at bounding box center [667, 287] width 566 height 76
copy div "smith.nolan1@yahoo.com"
drag, startPoint x: 246, startPoint y: 27, endPoint x: 663, endPoint y: 1, distance: 417.3
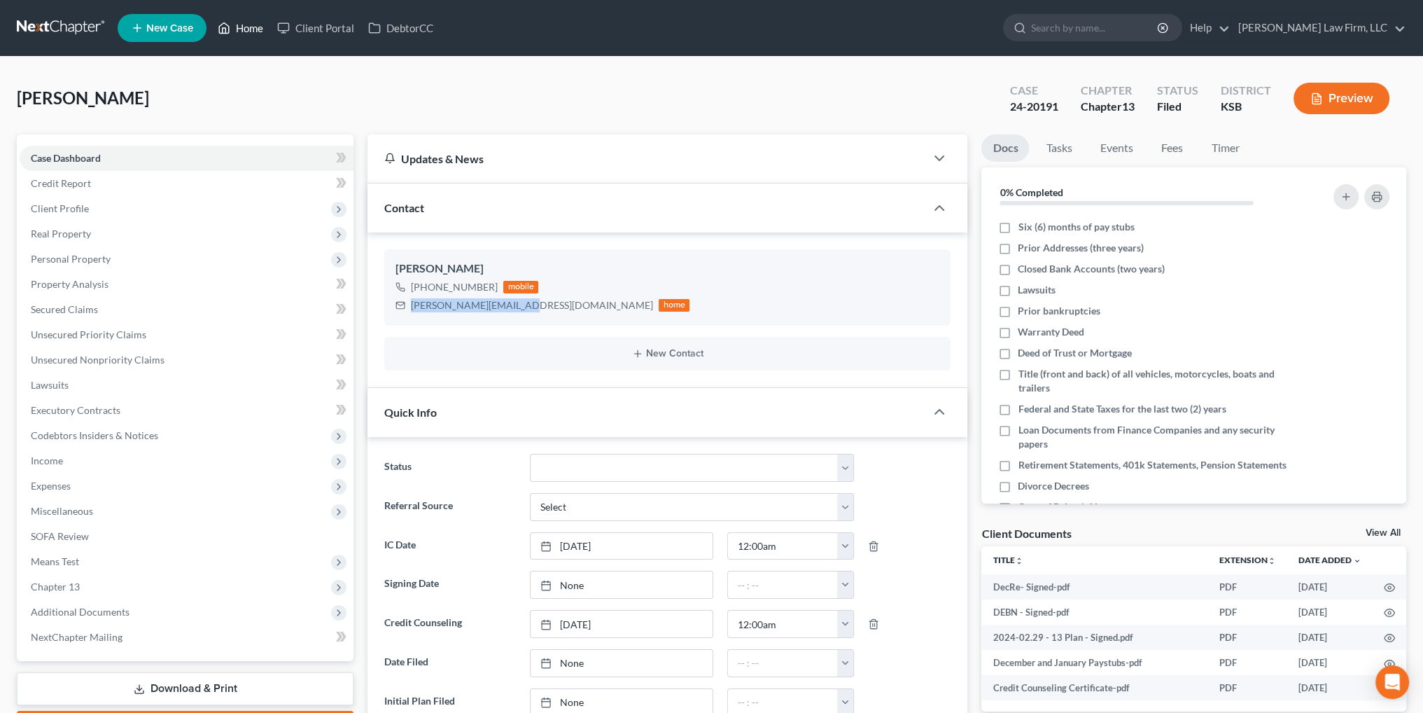
click at [246, 27] on link "Home" at bounding box center [241, 27] width 60 height 25
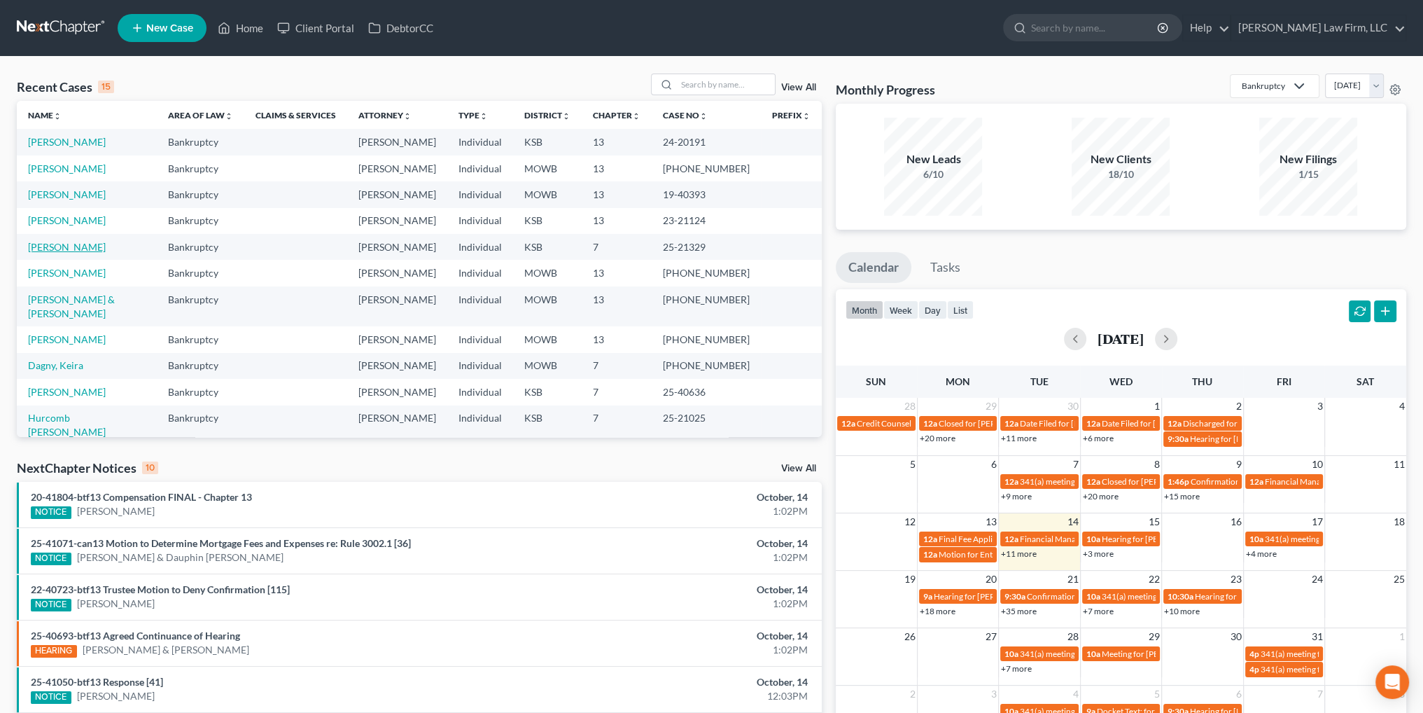
click at [66, 244] on link "Williams, Paige" at bounding box center [67, 247] width 78 height 12
select select "3"
select select "4"
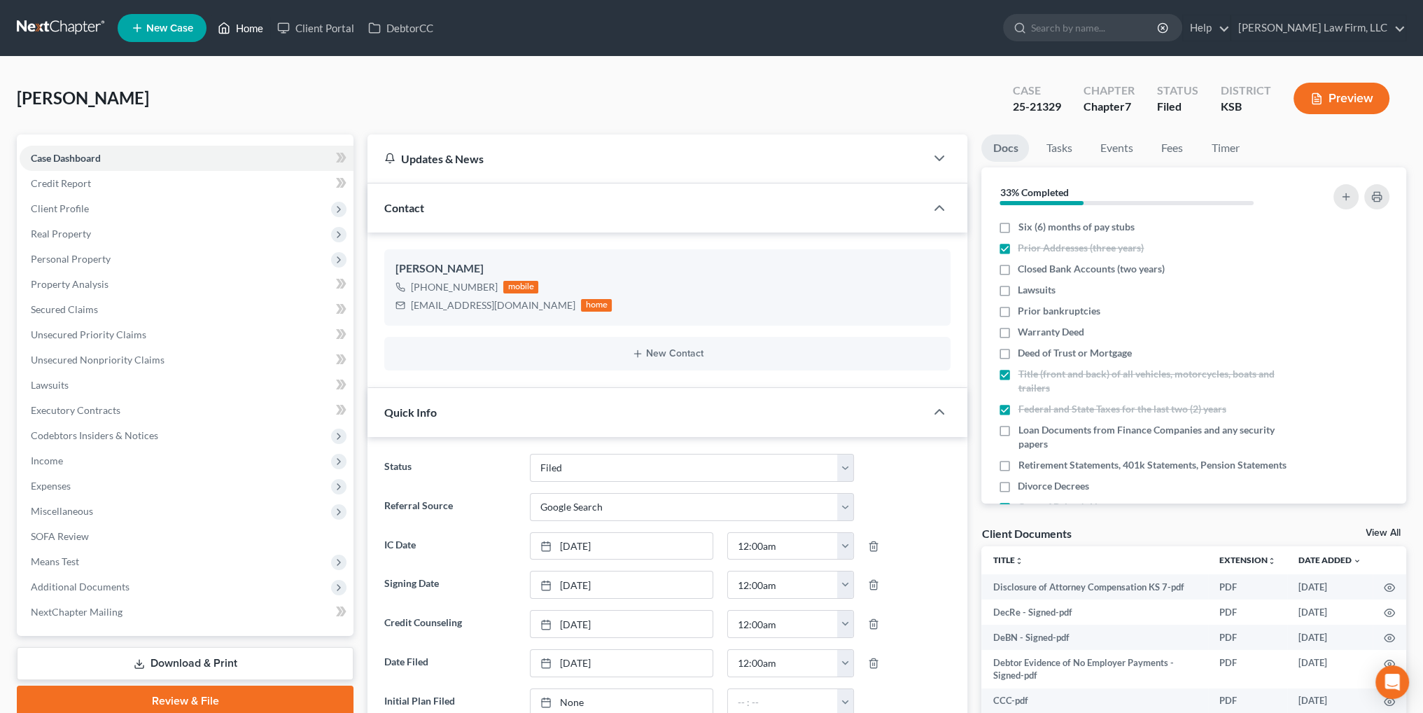
drag, startPoint x: 228, startPoint y: 25, endPoint x: 1383, endPoint y: 90, distance: 1156.9
click at [228, 25] on icon at bounding box center [225, 28] width 10 height 11
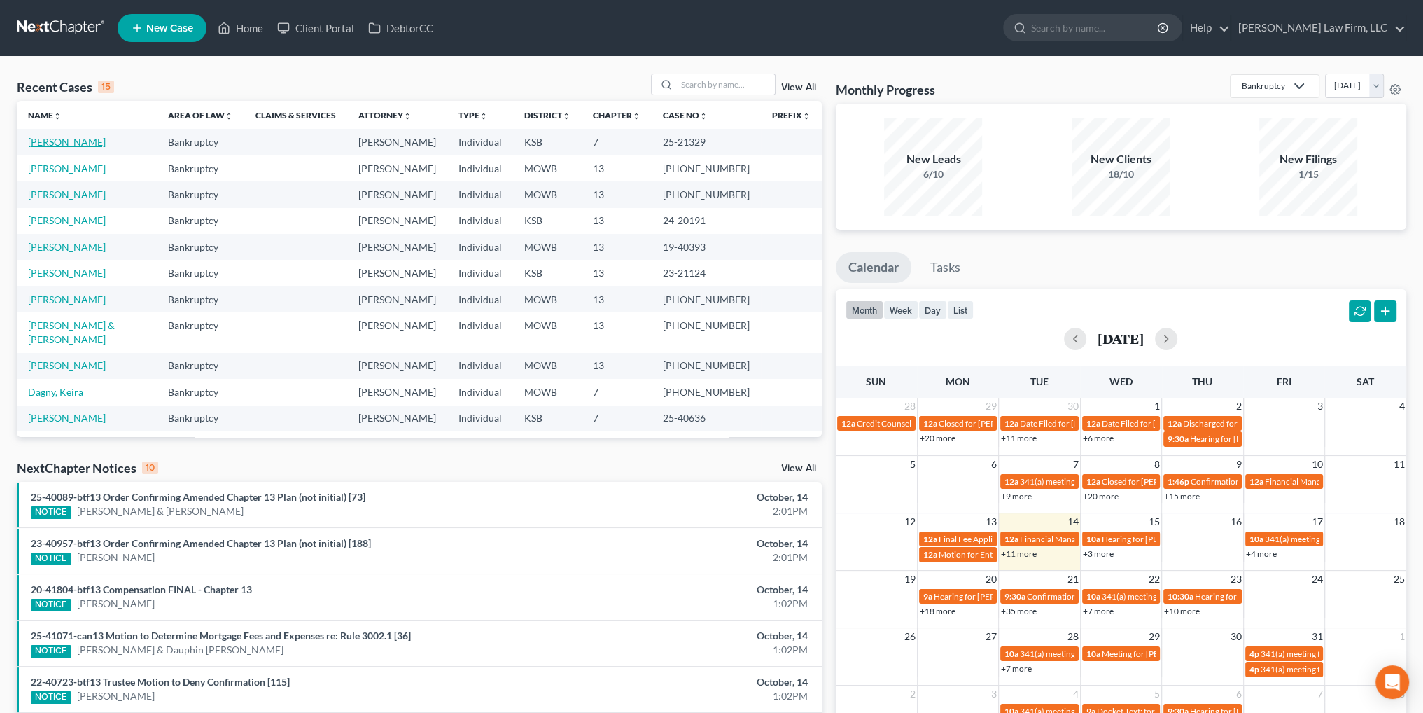
click at [79, 146] on link "Williams, Paige" at bounding box center [67, 142] width 78 height 12
select select "4"
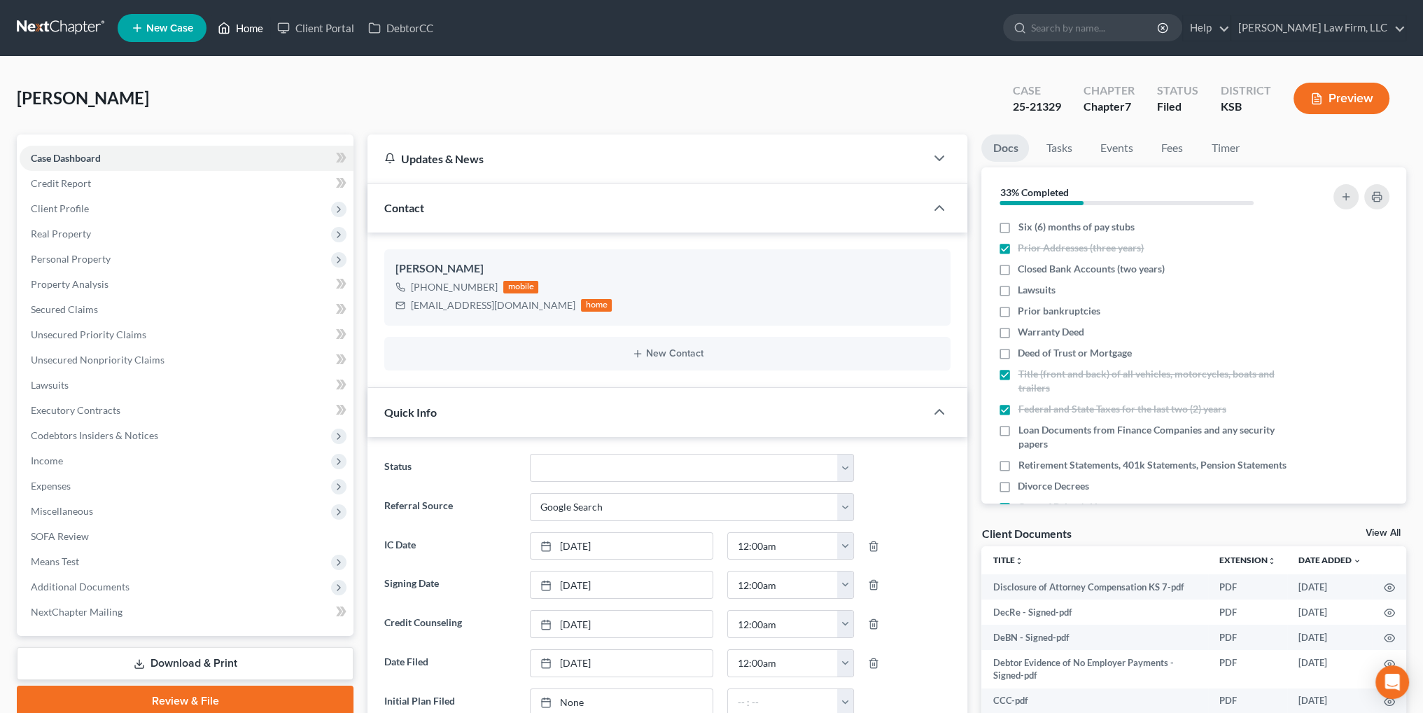
click at [237, 22] on link "Home" at bounding box center [241, 27] width 60 height 25
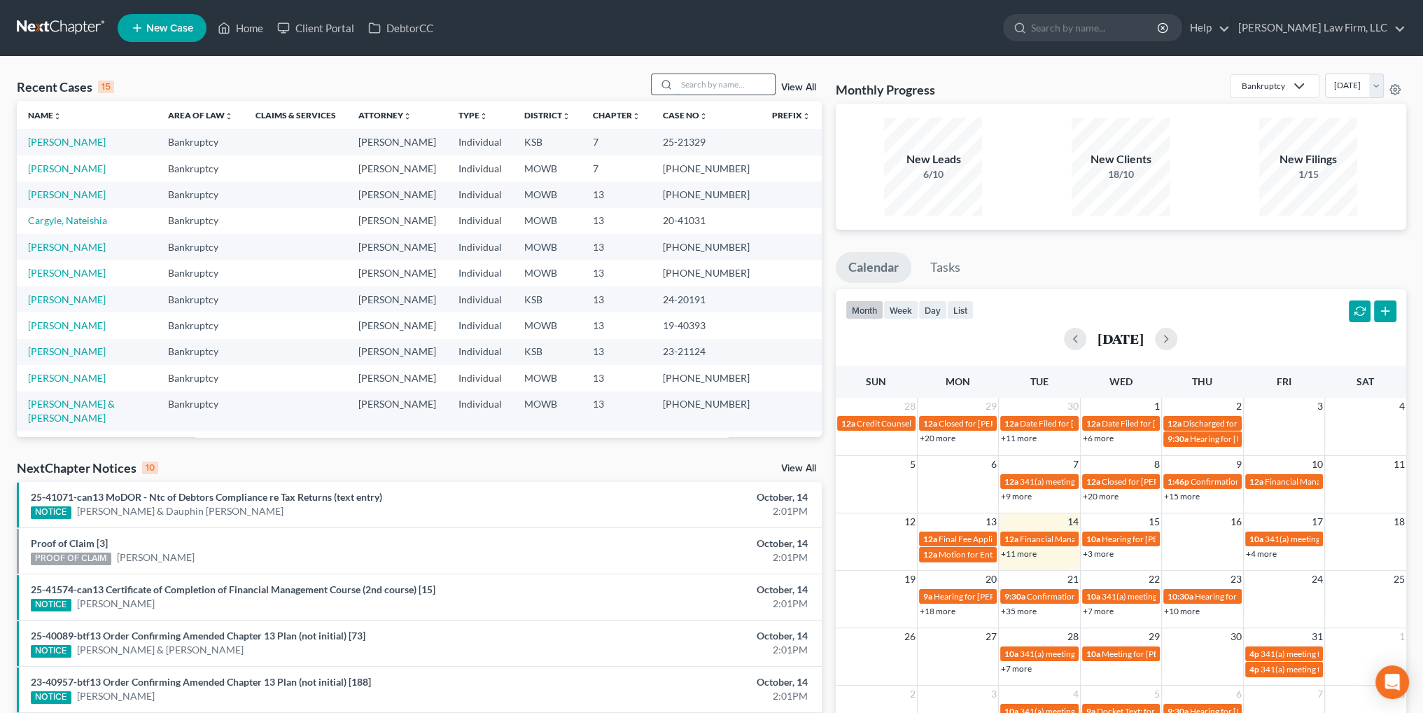
click at [700, 83] on input "search" at bounding box center [726, 84] width 98 height 20
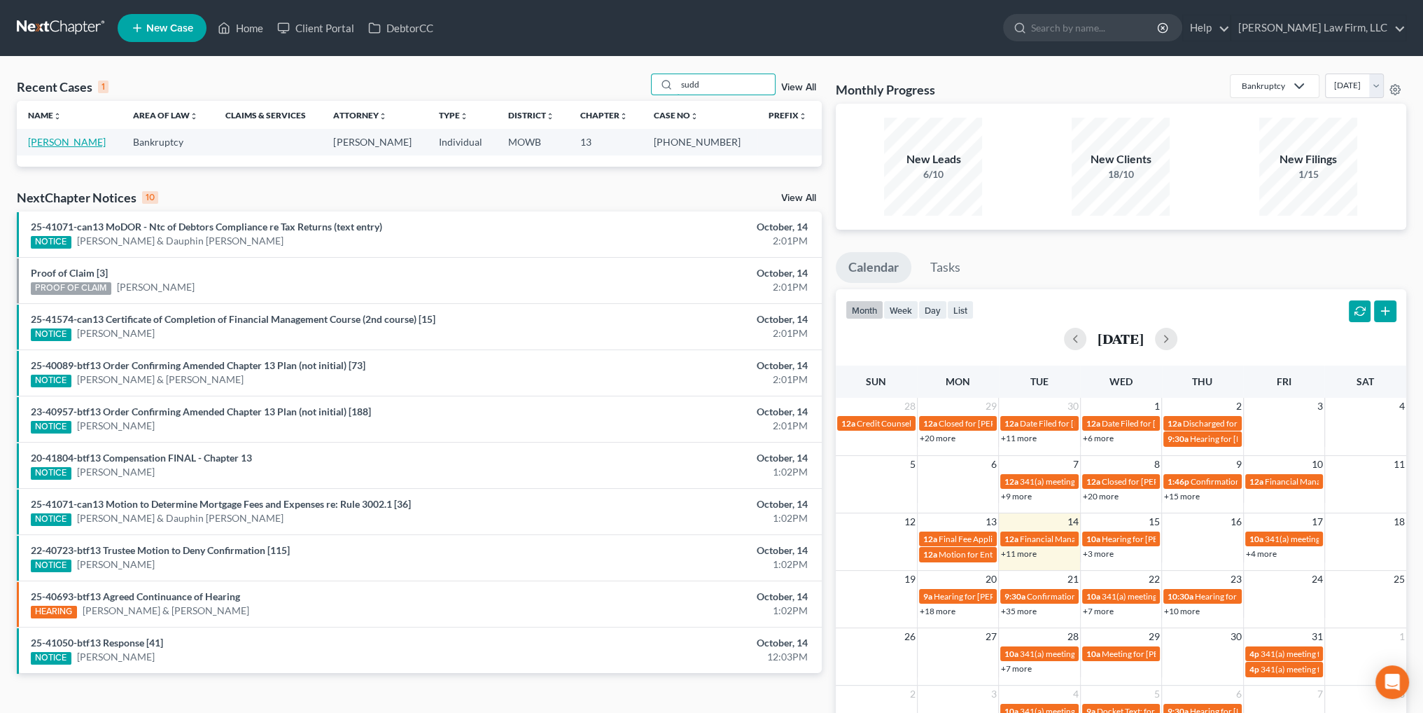
type input "sudd"
click at [56, 145] on link "Sudduth, Mitchell" at bounding box center [67, 142] width 78 height 12
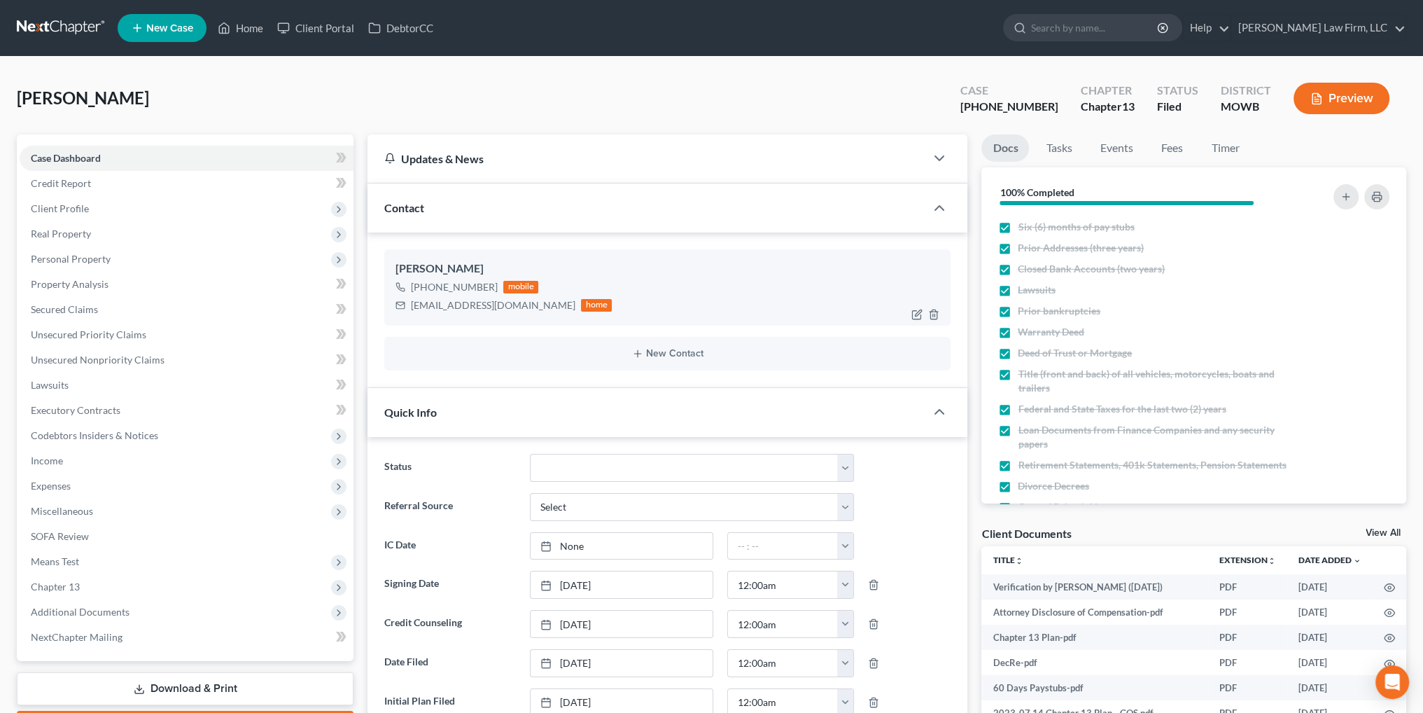
scroll to position [10360, 0]
drag, startPoint x: 498, startPoint y: 310, endPoint x: 413, endPoint y: 312, distance: 84.7
click at [413, 312] on div "mit_sud@yahoo.com home" at bounding box center [504, 305] width 216 height 18
copy div "mit_sud@yahoo.com"
click at [246, 27] on link "Home" at bounding box center [241, 27] width 60 height 25
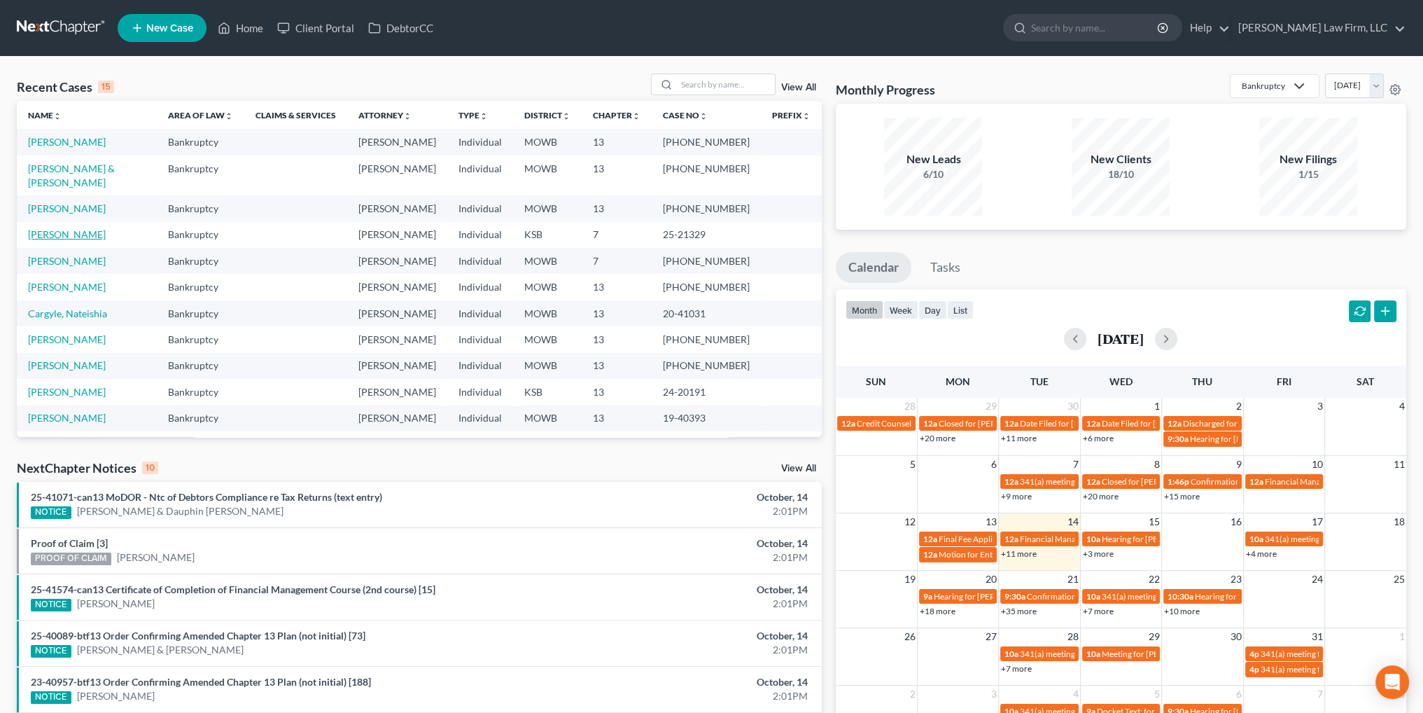
click at [55, 228] on link "Williams, Paige" at bounding box center [67, 234] width 78 height 12
select select "4"
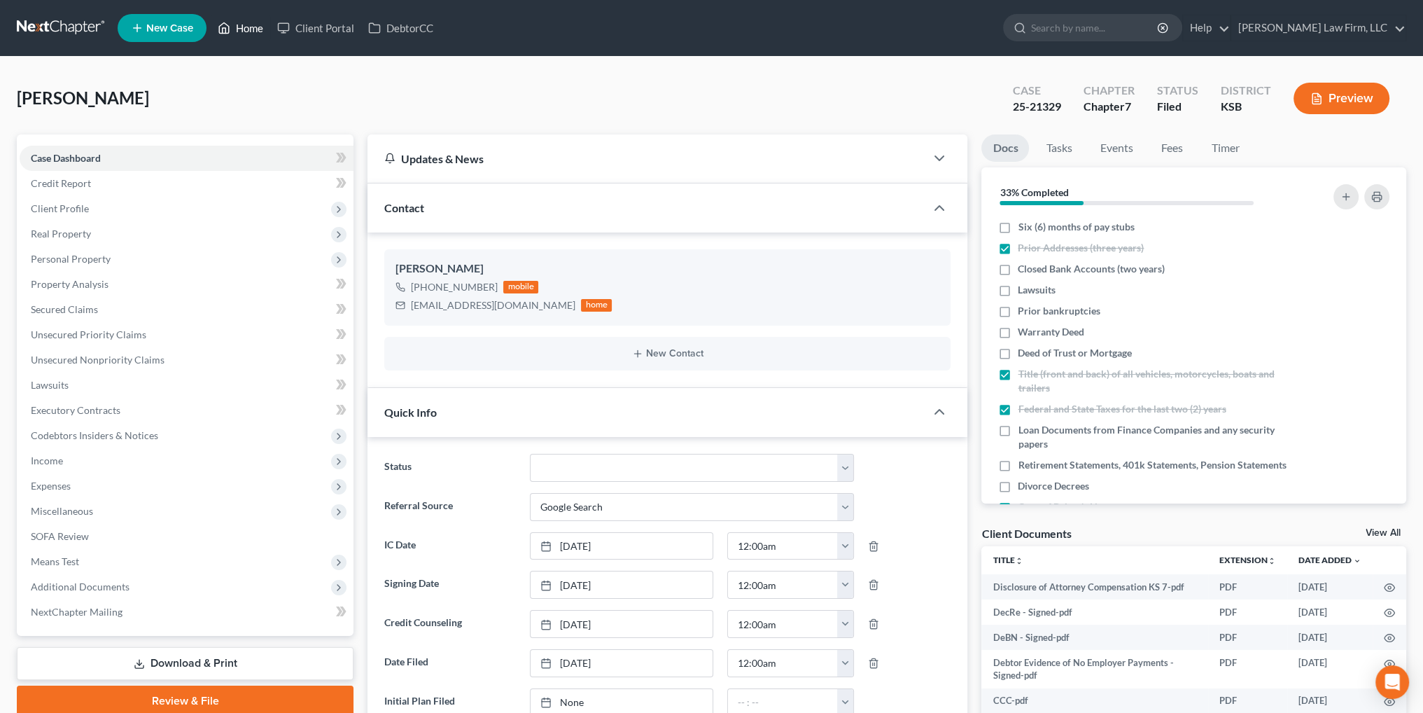
drag, startPoint x: 238, startPoint y: 29, endPoint x: 722, endPoint y: 54, distance: 484.4
click at [238, 29] on link "Home" at bounding box center [241, 27] width 60 height 25
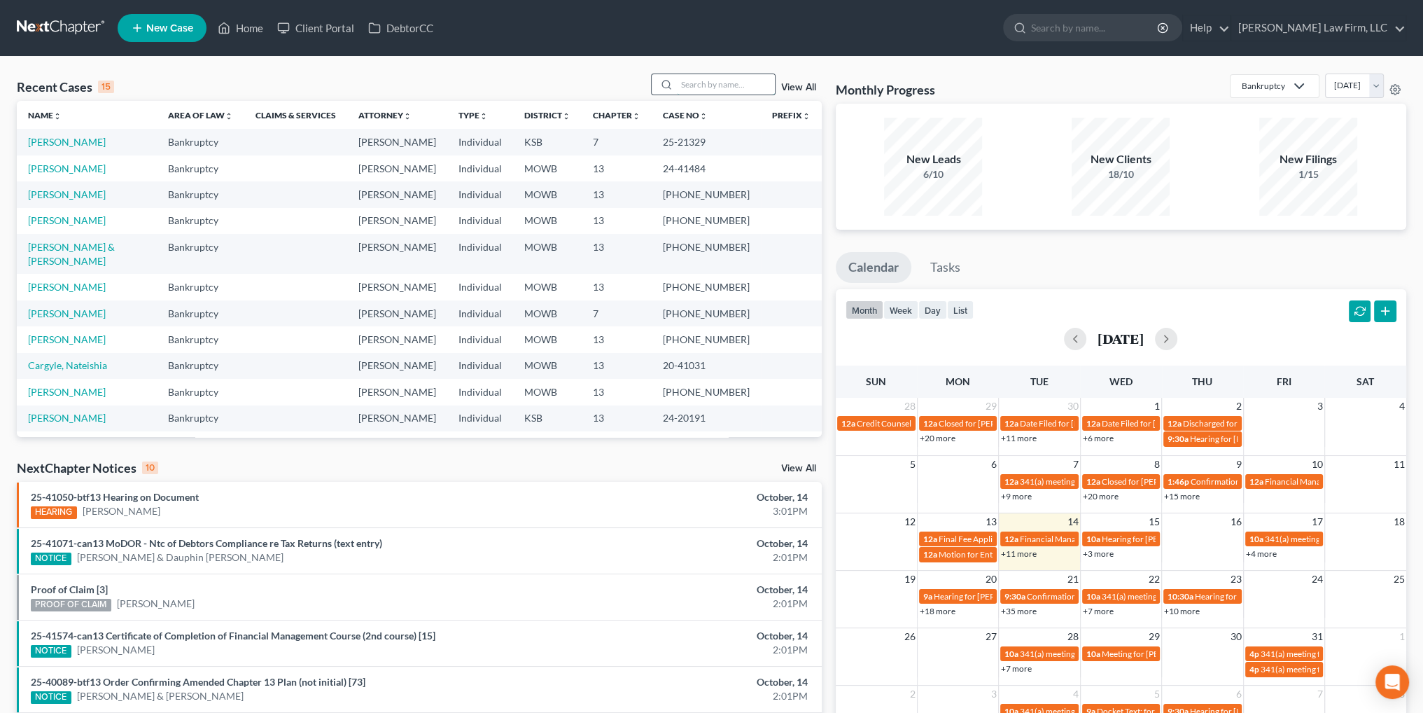
click at [729, 88] on input "search" at bounding box center [726, 84] width 98 height 20
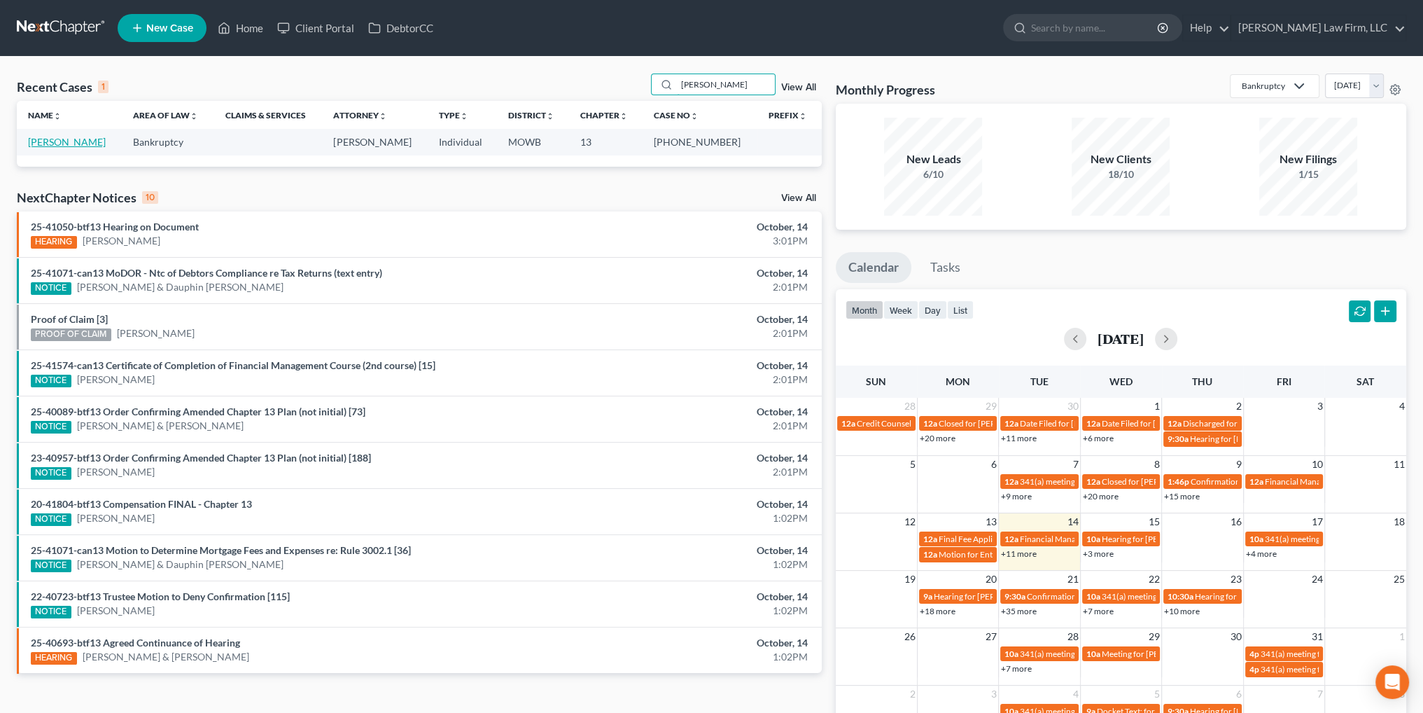
type input "upchurch"
click at [84, 139] on link "Upchurch, Brenda" at bounding box center [67, 142] width 78 height 12
select select "4"
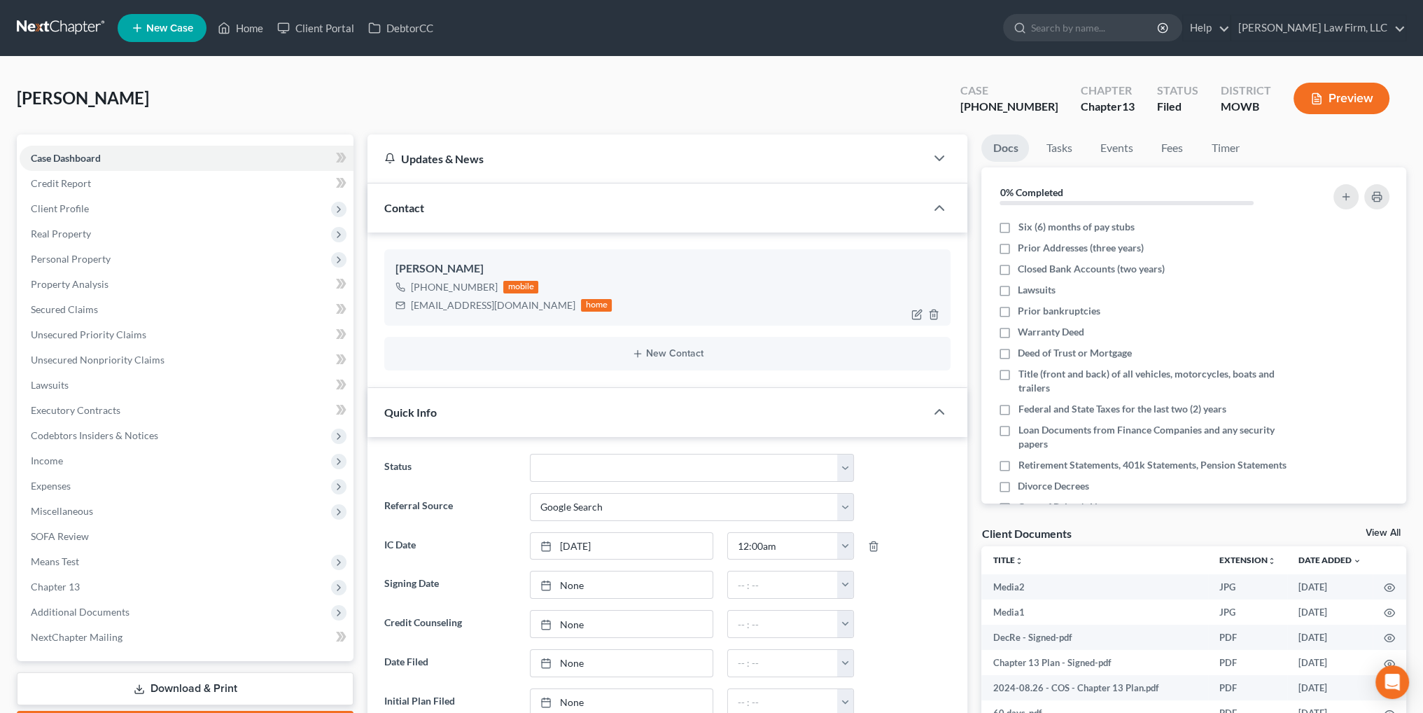
scroll to position [5009, 0]
drag, startPoint x: 524, startPoint y: 305, endPoint x: 409, endPoint y: 309, distance: 115.6
click at [409, 309] on div "upchurchbr21@gmail.com home" at bounding box center [504, 305] width 216 height 18
copy div "upchurchbr21@gmail.com"
drag, startPoint x: 244, startPoint y: 26, endPoint x: 1205, endPoint y: 0, distance: 962.2
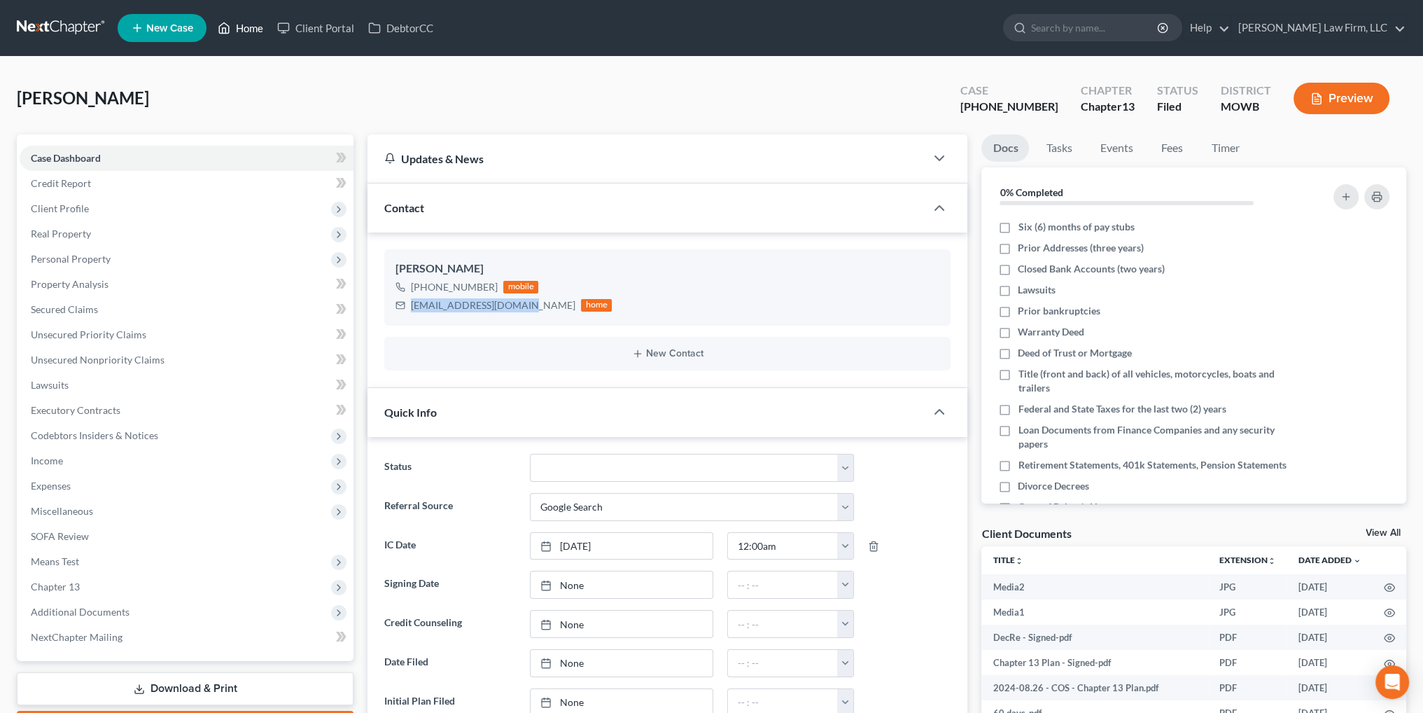
click at [244, 26] on link "Home" at bounding box center [241, 27] width 60 height 25
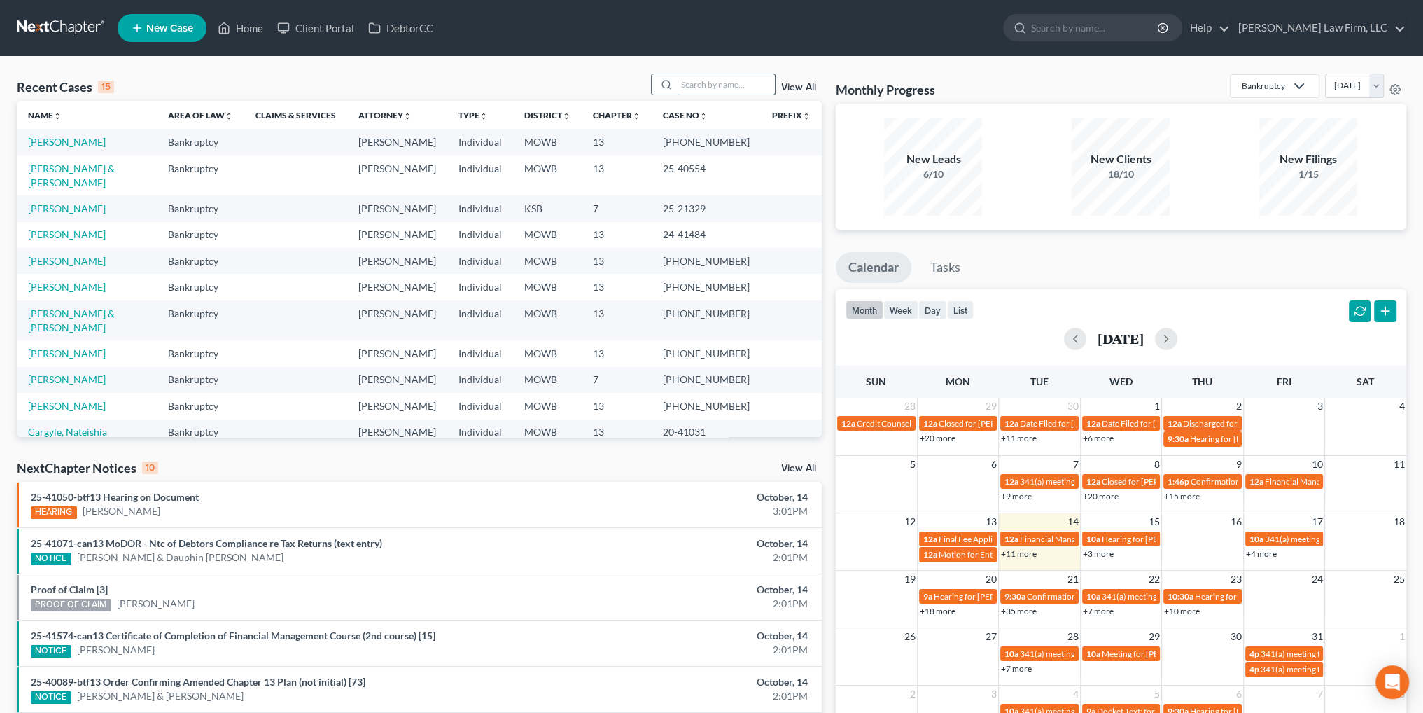
click at [701, 77] on input "search" at bounding box center [726, 84] width 98 height 20
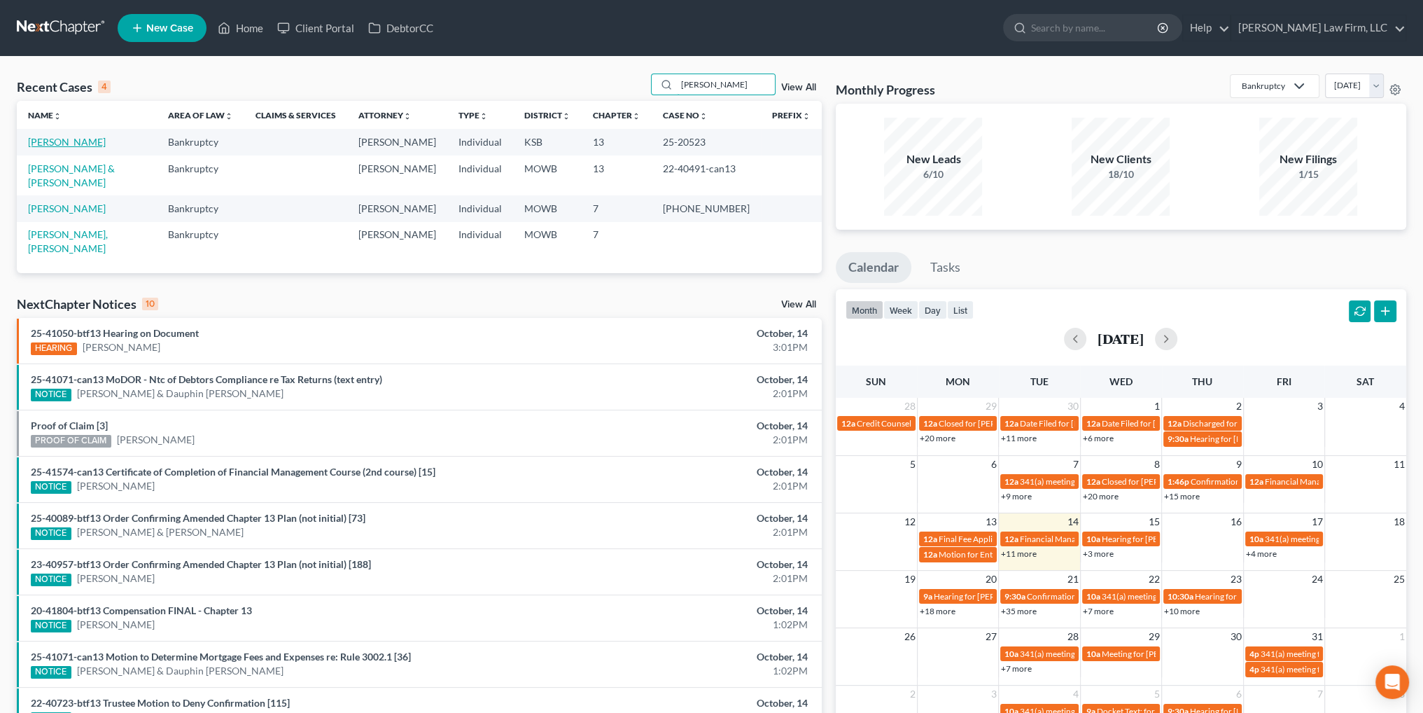
type input "ward"
click at [60, 141] on link "Ward, Jason" at bounding box center [67, 142] width 78 height 12
select select "4"
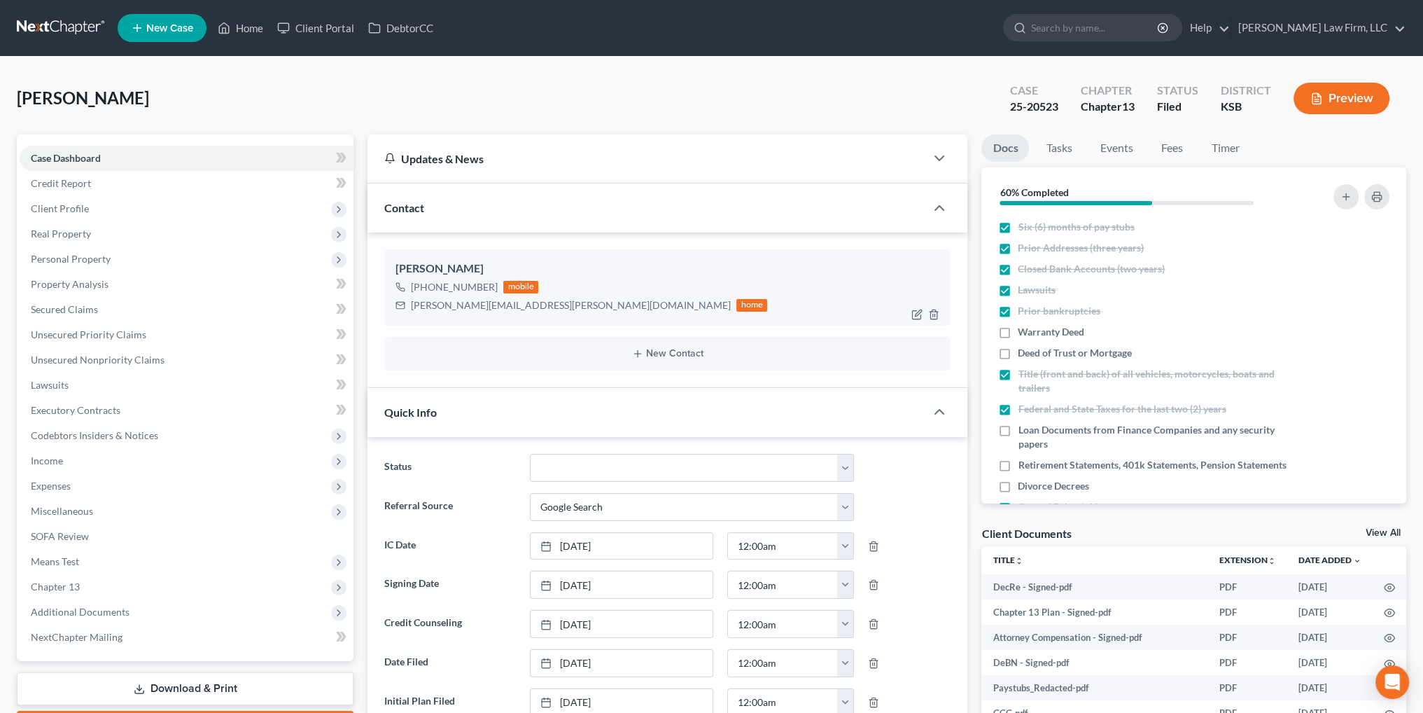
scroll to position [2720, 0]
drag, startPoint x: 538, startPoint y: 304, endPoint x: 406, endPoint y: 298, distance: 131.8
click at [403, 311] on div "jason.ward.actual@gmail.com home" at bounding box center [582, 305] width 372 height 18
copy div "jason.ward.actual@gmail.com"
click at [232, 27] on link "Home" at bounding box center [241, 27] width 60 height 25
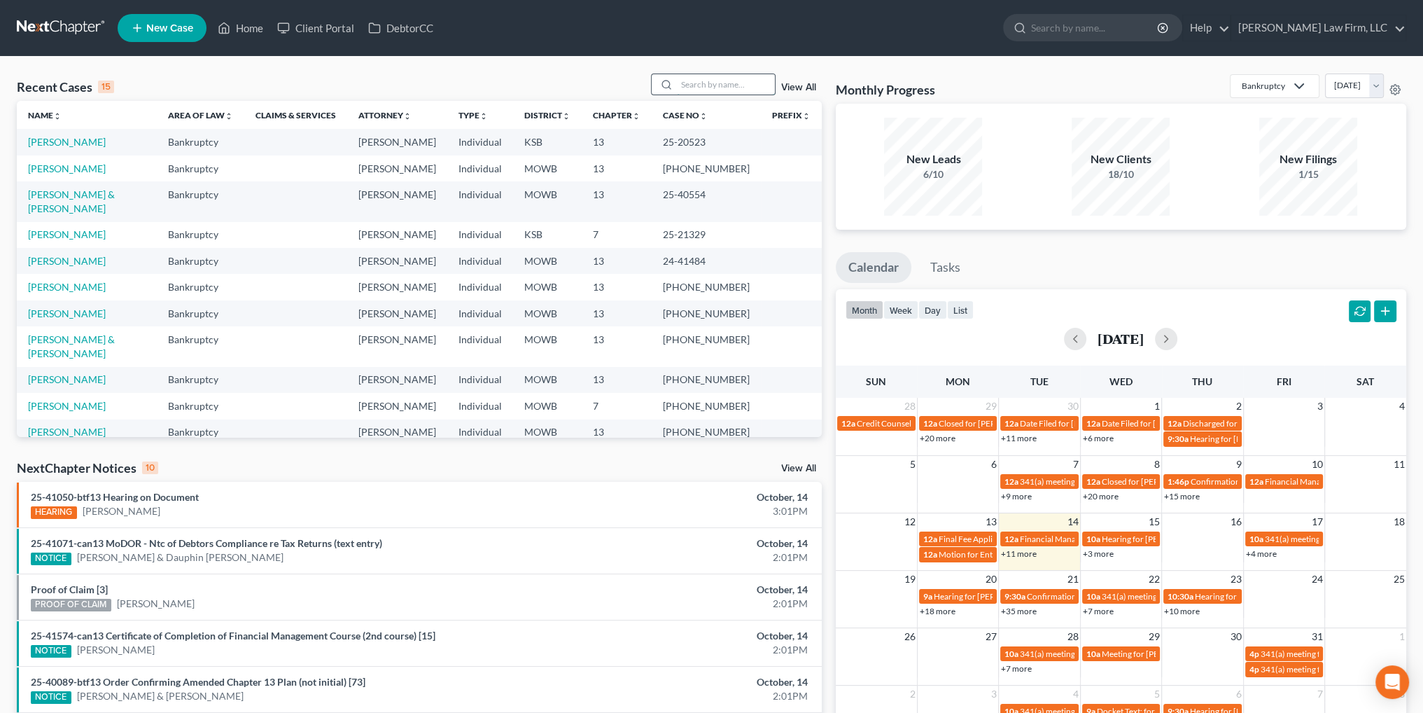
click at [704, 86] on input "search" at bounding box center [726, 84] width 98 height 20
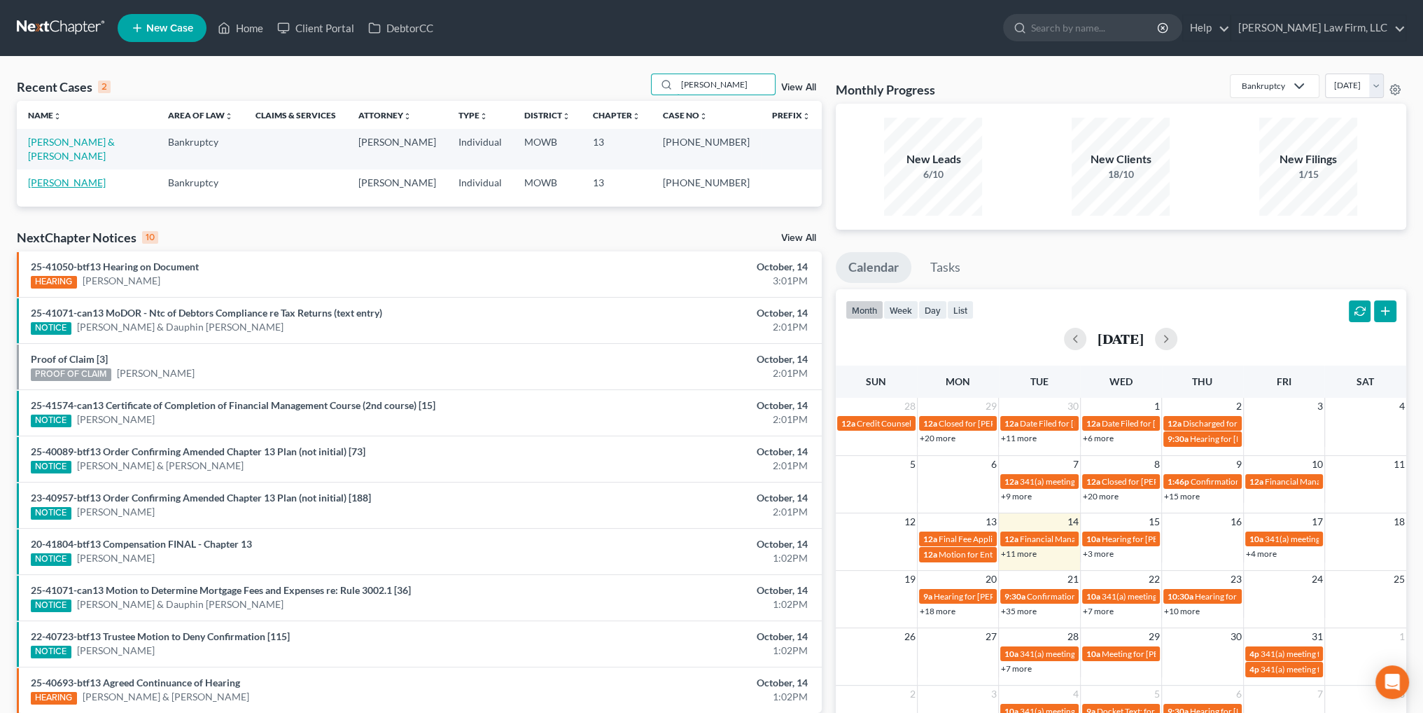
type input "vance"
click at [36, 176] on link "Vance, Richard" at bounding box center [67, 182] width 78 height 12
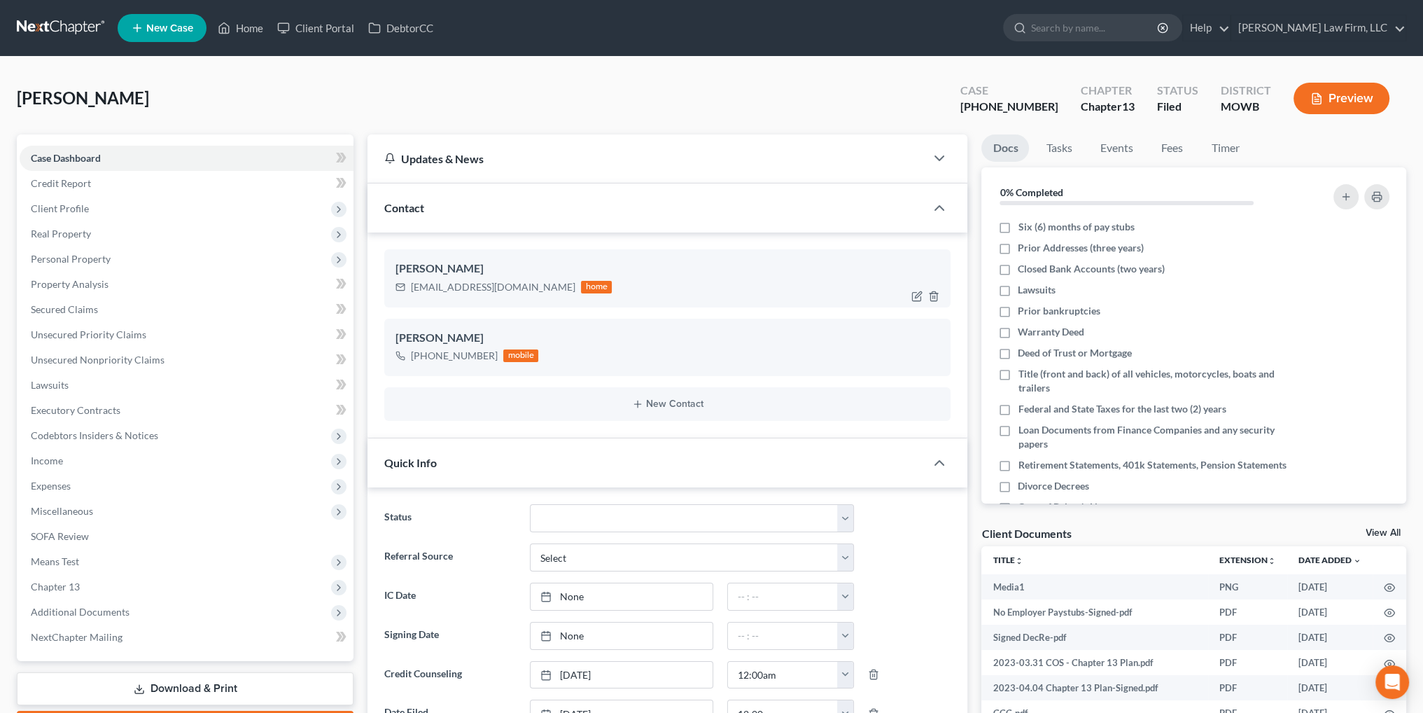
scroll to position [8891, 0]
drag, startPoint x: 537, startPoint y: 284, endPoint x: 410, endPoint y: 294, distance: 127.1
click at [410, 294] on div "richardvance902@gmail.com home" at bounding box center [504, 287] width 216 height 18
copy div "richardvance902@gmail.com"
click at [243, 23] on link "Home" at bounding box center [241, 27] width 60 height 25
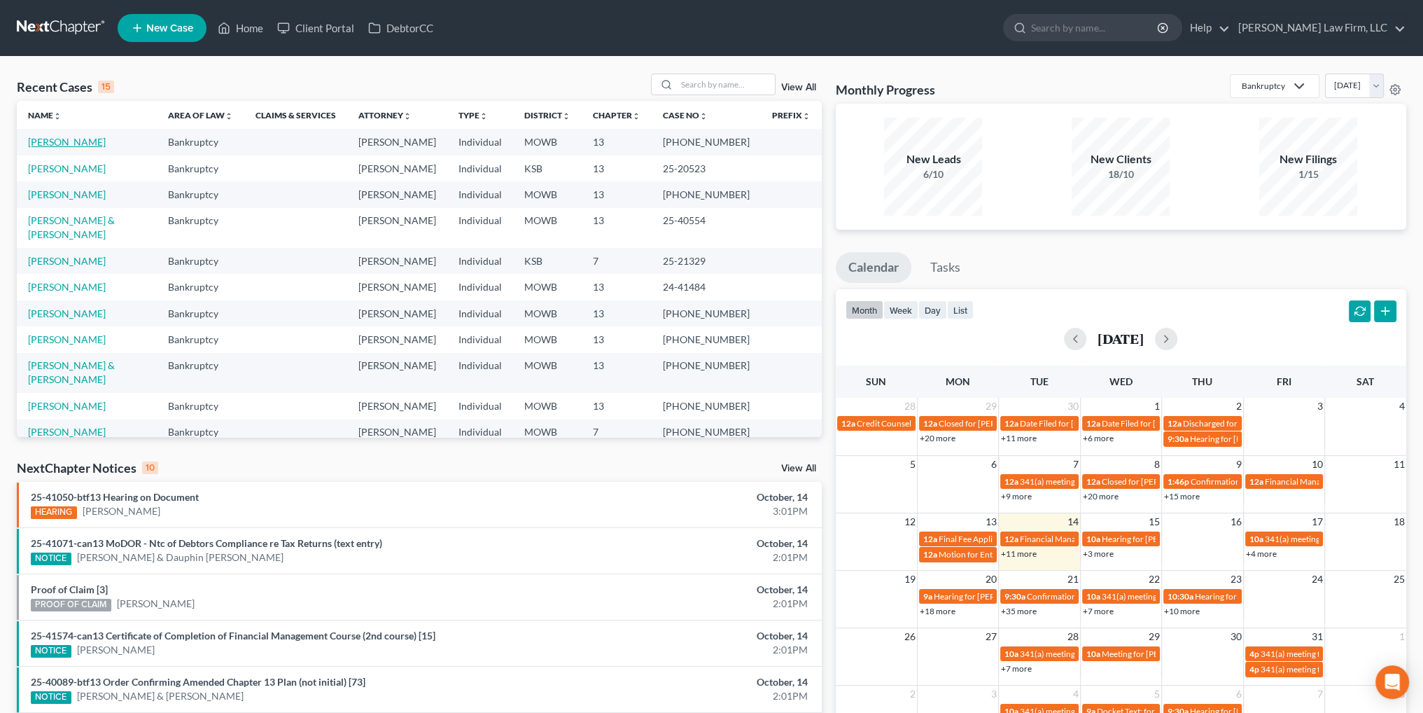
click at [64, 139] on link "Vance, Richard" at bounding box center [67, 142] width 78 height 12
select select "3"
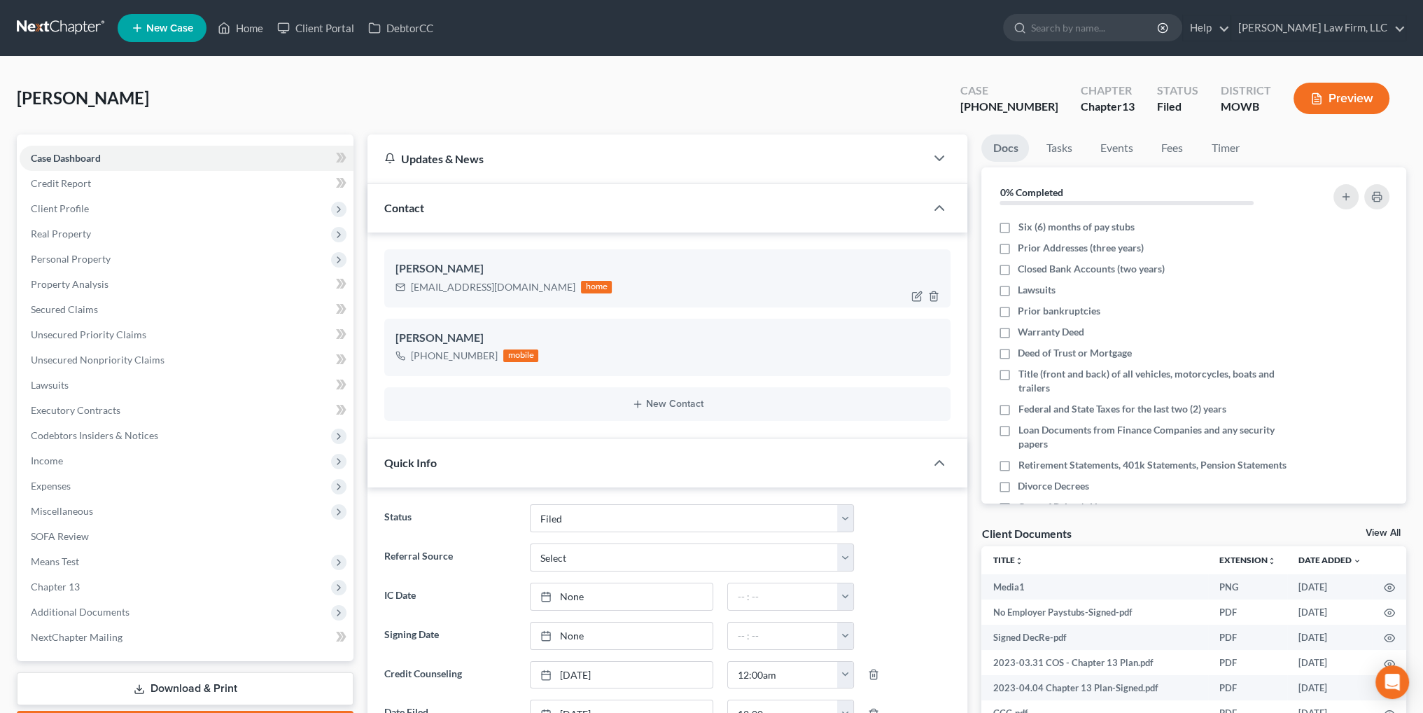
scroll to position [8891, 0]
drag, startPoint x: 530, startPoint y: 288, endPoint x: 507, endPoint y: 288, distance: 23.1
click at [507, 288] on div "richardvance902@gmail.com" at bounding box center [493, 287] width 165 height 14
drag, startPoint x: 535, startPoint y: 286, endPoint x: 407, endPoint y: 289, distance: 127.5
click at [407, 289] on div "richardvance902@gmail.com home" at bounding box center [504, 287] width 216 height 18
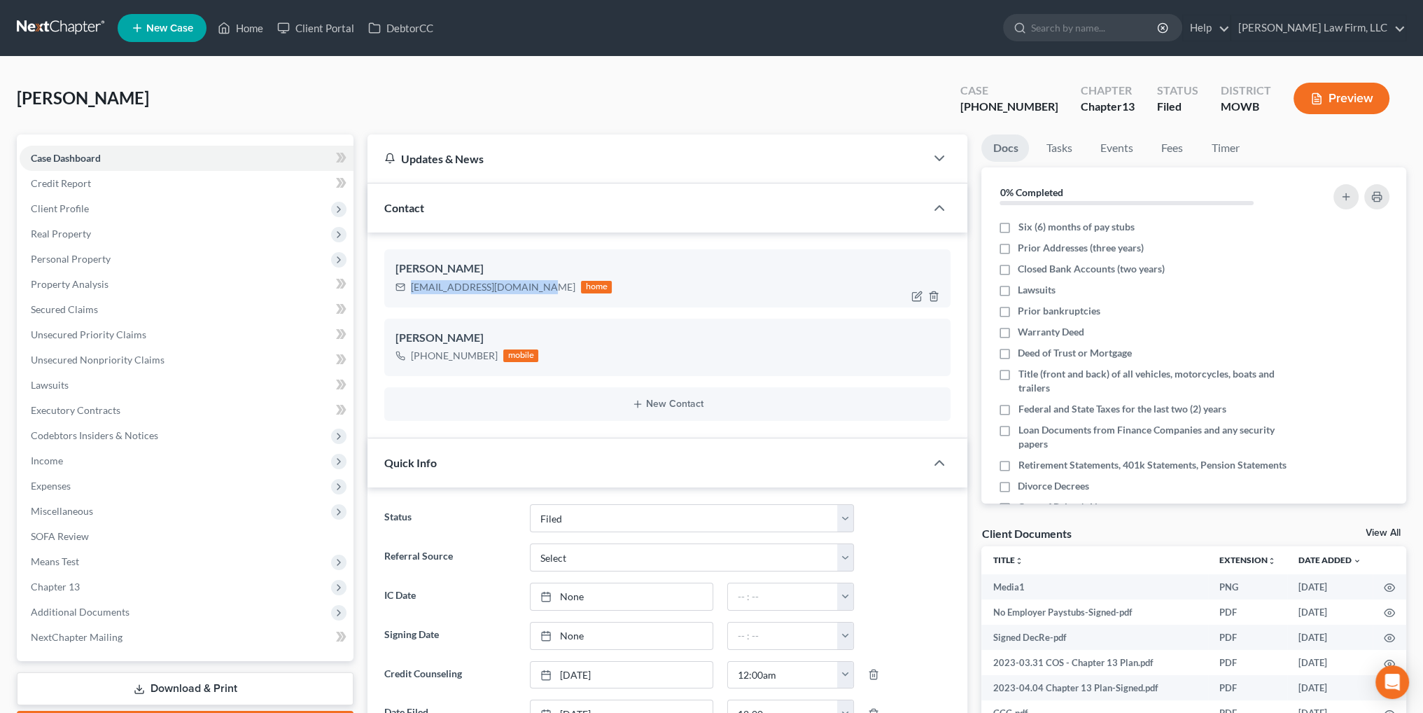
copy div "richardvance902@gmail.com"
drag, startPoint x: 251, startPoint y: 29, endPoint x: 375, endPoint y: 1, distance: 127.0
click at [253, 29] on link "Home" at bounding box center [241, 27] width 60 height 25
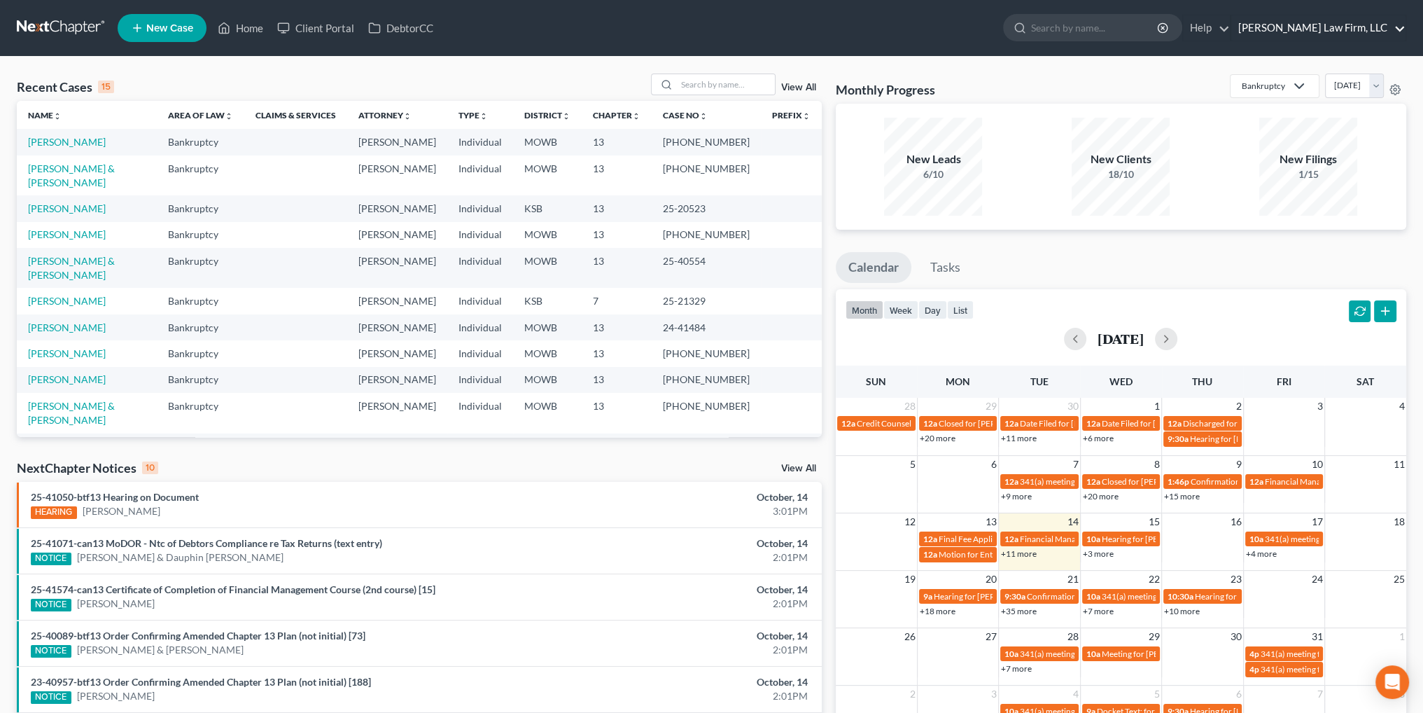
click at [1356, 26] on link "Sader Law Firm, LLC" at bounding box center [1318, 27] width 174 height 25
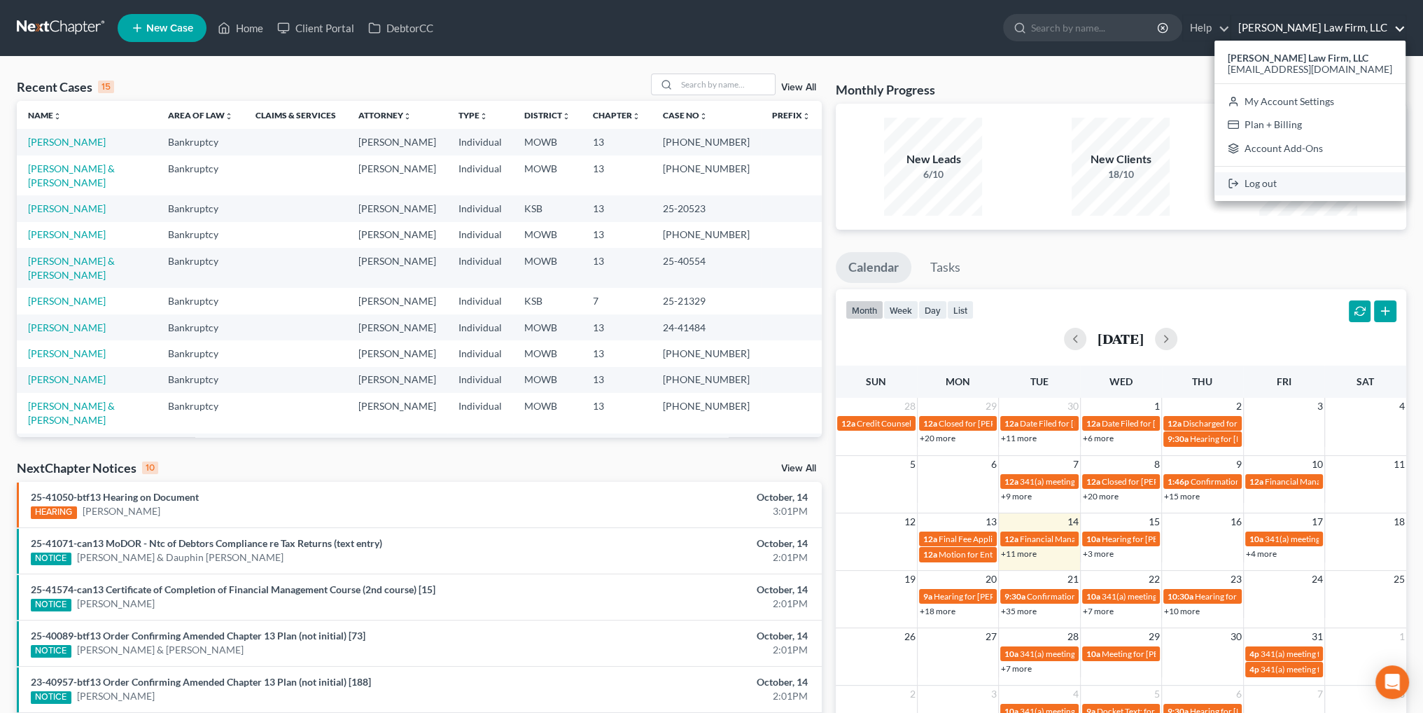
click at [1315, 180] on link "Log out" at bounding box center [1310, 184] width 191 height 24
